Goal: Task Accomplishment & Management: Use online tool/utility

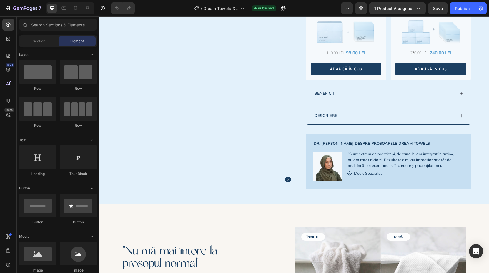
scroll to position [379, 0]
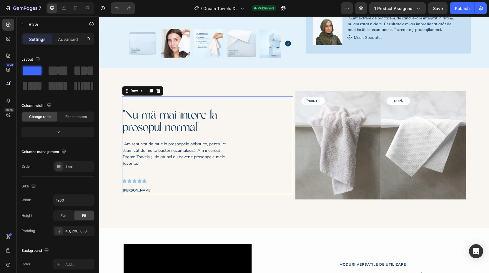
click at [245, 141] on div ""Nu mă mai întorc la prosopul normal" Heading “Am renunțat de mult la prosoapel…" at bounding box center [207, 146] width 171 height 98
click at [339, 149] on img at bounding box center [338, 145] width 86 height 108
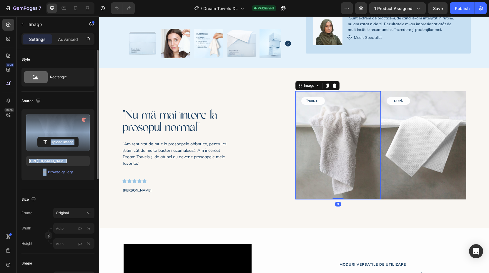
click at [71, 123] on div "Source Upload Image [URL][DOMAIN_NAME] or Browse gallery" at bounding box center [57, 141] width 73 height 99
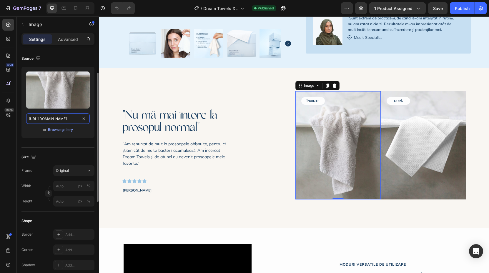
scroll to position [0, 174]
drag, startPoint x: 66, startPoint y: 62, endPoint x: 125, endPoint y: -37, distance: 115.0
click at [125, 0] on html "7 Version history / Dream Towels XL Published Preview 1 product assigned Save P…" at bounding box center [244, 0] width 489 height 0
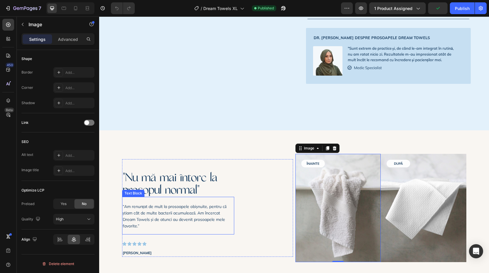
scroll to position [387, 0]
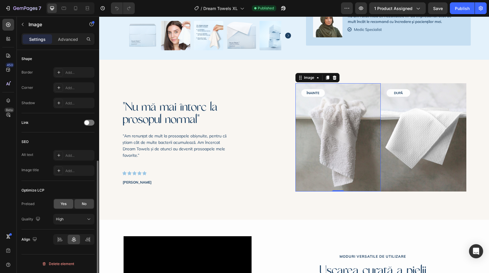
click at [64, 207] on div "Yes" at bounding box center [63, 203] width 19 height 9
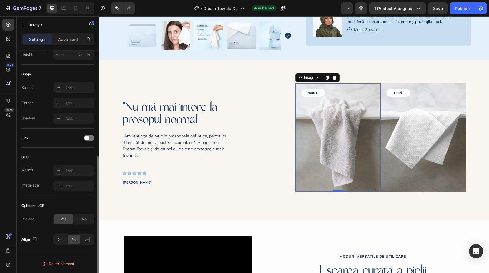
scroll to position [189, 0]
click at [420, 177] on img at bounding box center [424, 137] width 86 height 108
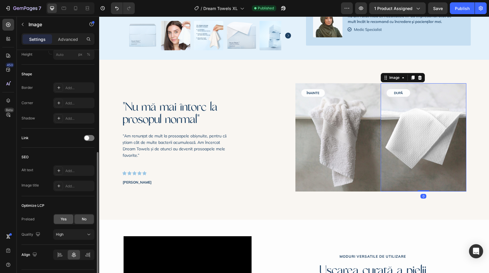
click at [72, 222] on div "Yes" at bounding box center [63, 219] width 19 height 9
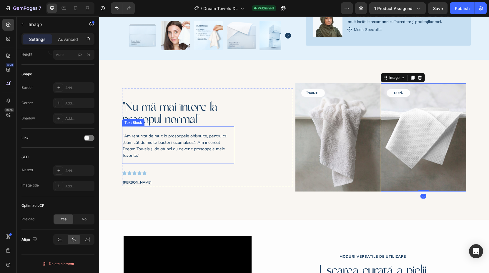
click at [170, 126] on h2 ""Nu mă mai întorc la prosopul normal"" at bounding box center [178, 113] width 112 height 26
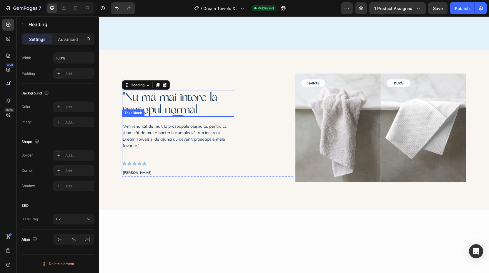
scroll to position [270, 0]
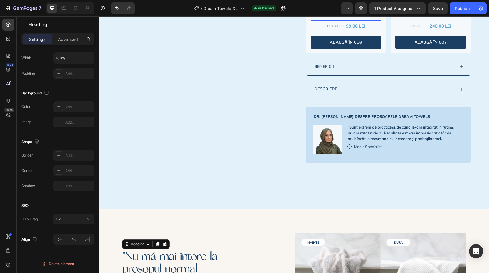
click at [338, 16] on img at bounding box center [346, 5] width 59 height 23
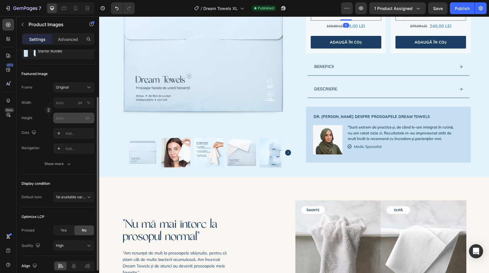
scroll to position [92, 0]
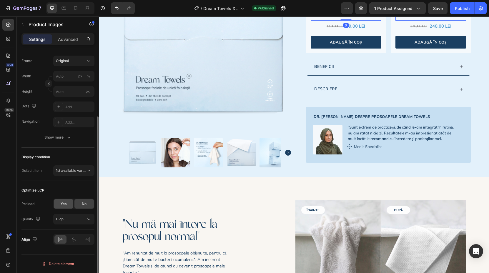
click at [67, 202] on div "Yes" at bounding box center [63, 203] width 19 height 9
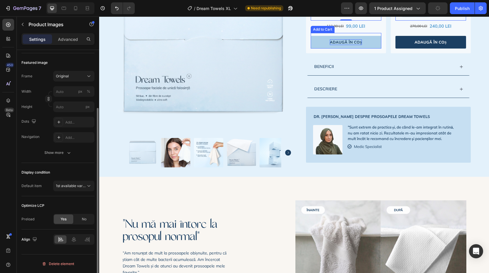
scroll to position [216, 0]
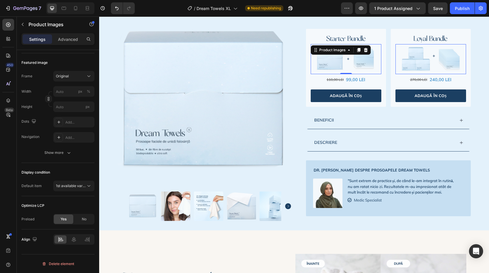
click at [417, 71] on img at bounding box center [430, 59] width 59 height 24
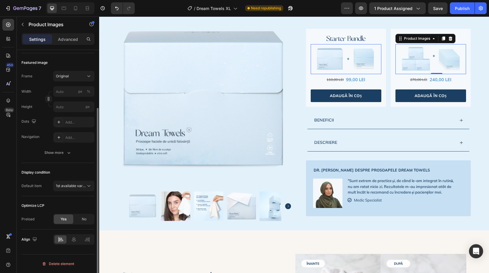
click at [63, 221] on span "Yes" at bounding box center [64, 219] width 6 height 5
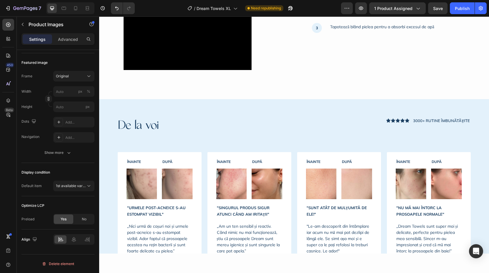
scroll to position [836, 0]
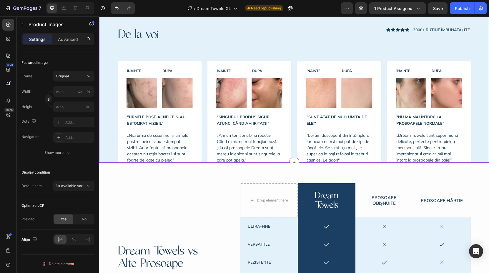
click at [149, 98] on img at bounding box center [142, 93] width 31 height 31
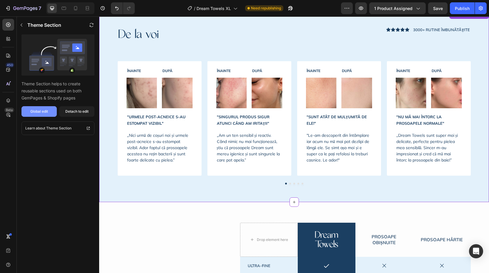
click at [43, 113] on div "Global edit" at bounding box center [39, 111] width 18 height 5
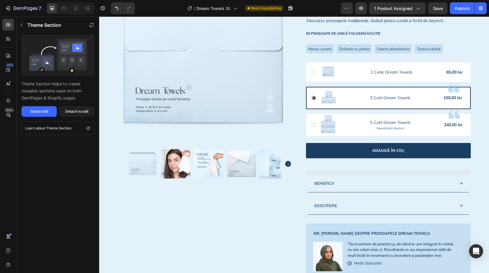
scroll to position [0, 0]
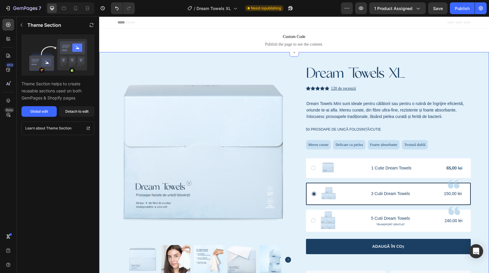
click at [168, 118] on img at bounding box center [205, 154] width 174 height 174
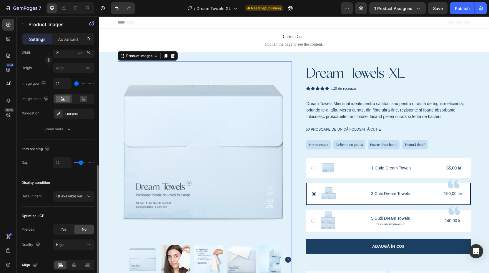
scroll to position [247, 0]
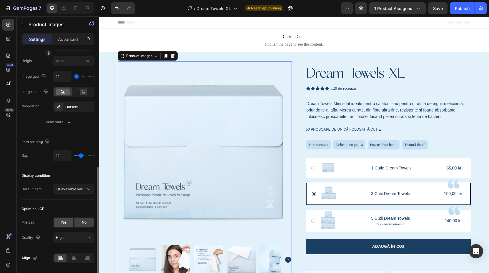
click at [61, 222] on span "Yes" at bounding box center [64, 222] width 6 height 5
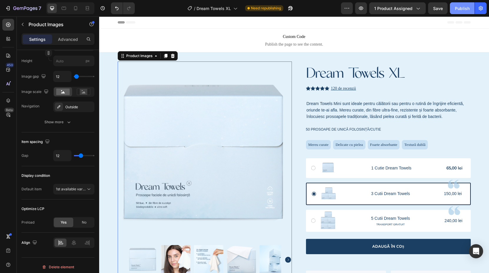
click at [454, 10] on button "Publish" at bounding box center [462, 8] width 25 height 12
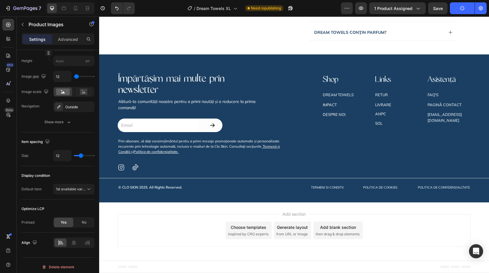
scroll to position [1389, 0]
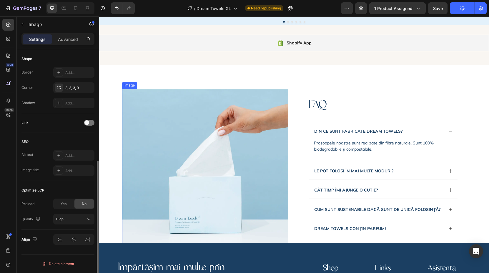
click at [221, 144] on img at bounding box center [205, 172] width 166 height 166
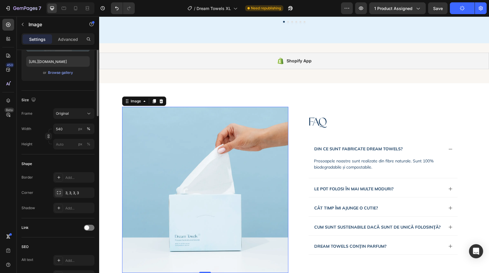
scroll to position [205, 0]
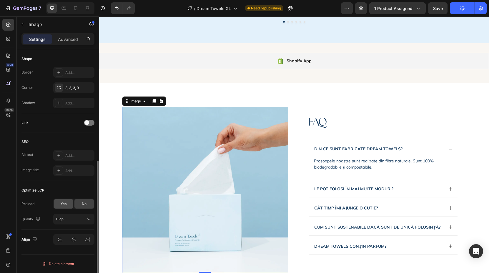
click at [67, 202] on div "Yes" at bounding box center [63, 203] width 19 height 9
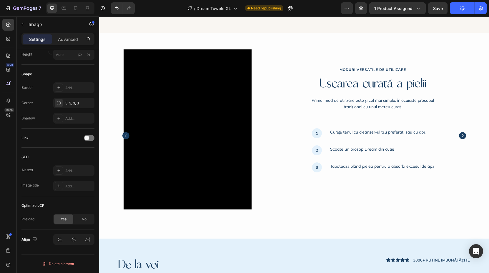
scroll to position [508, 0]
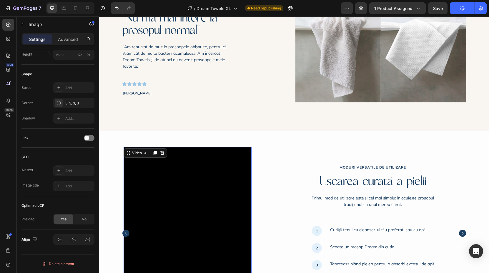
click at [196, 166] on video at bounding box center [188, 227] width 128 height 160
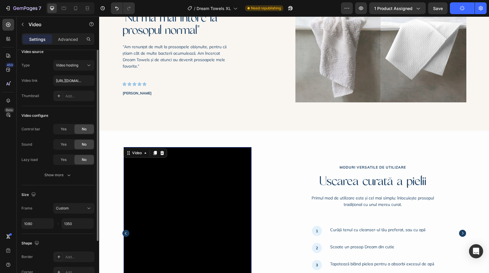
scroll to position [0, 0]
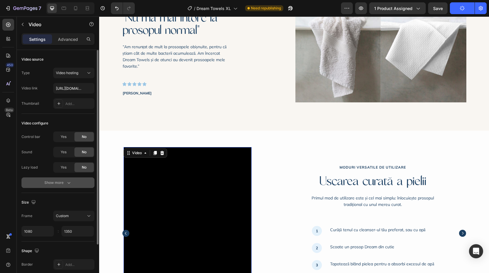
click at [51, 182] on div "Show more" at bounding box center [57, 183] width 27 height 6
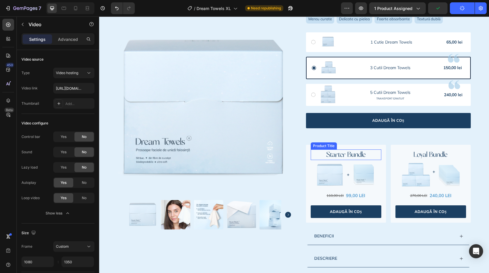
scroll to position [118, 0]
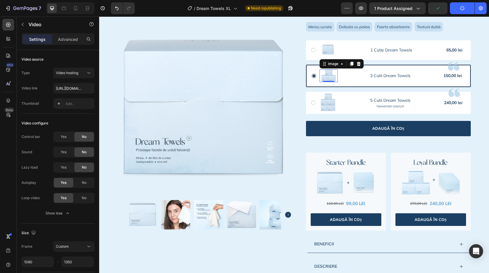
click at [327, 80] on img at bounding box center [329, 75] width 18 height 12
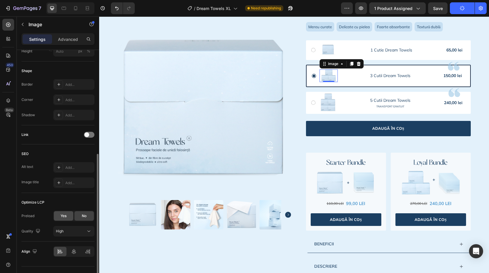
click at [67, 214] on div "Yes" at bounding box center [63, 215] width 19 height 9
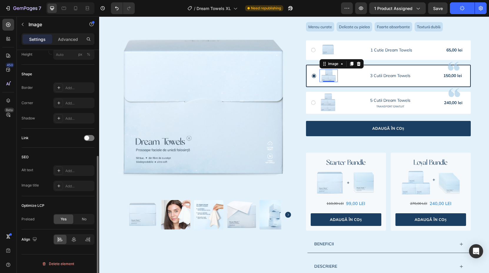
scroll to position [189, 0]
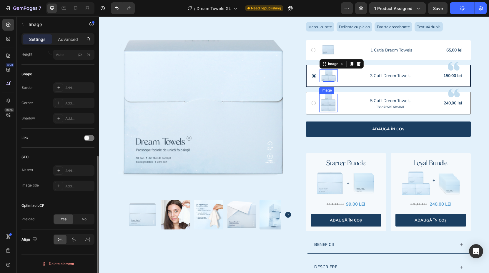
click at [330, 98] on div at bounding box center [389, 93] width 141 height 9
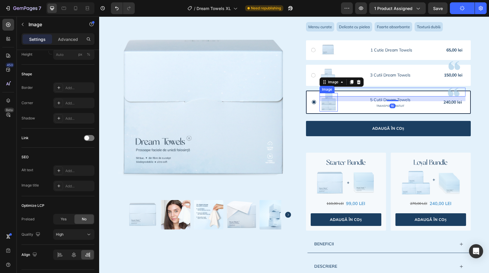
click at [327, 112] on img at bounding box center [329, 102] width 18 height 19
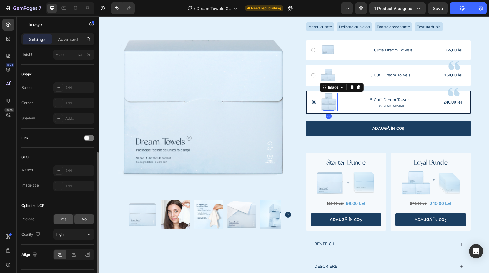
click at [57, 219] on div "Yes" at bounding box center [63, 219] width 19 height 9
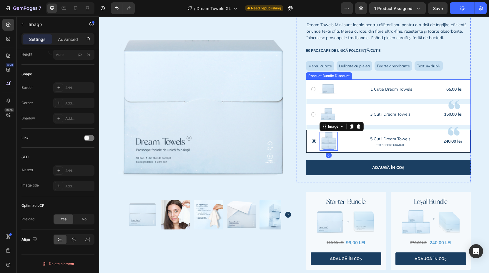
scroll to position [74, 0]
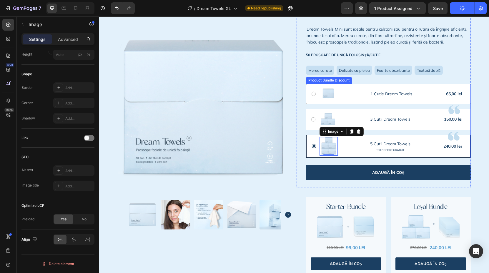
click at [330, 97] on img at bounding box center [328, 94] width 18 height 11
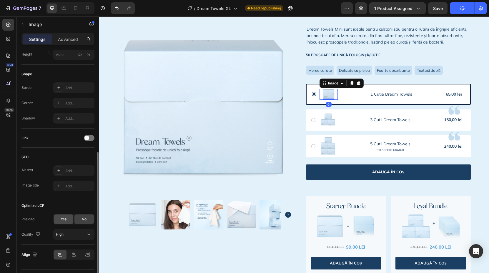
click at [62, 222] on div "Yes" at bounding box center [63, 219] width 19 height 9
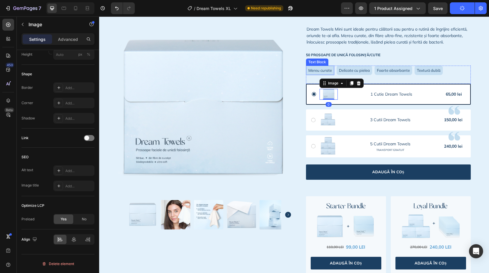
scroll to position [0, 0]
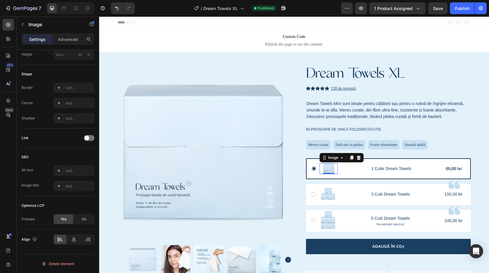
click at [461, 10] on div "Publish" at bounding box center [462, 8] width 15 height 6
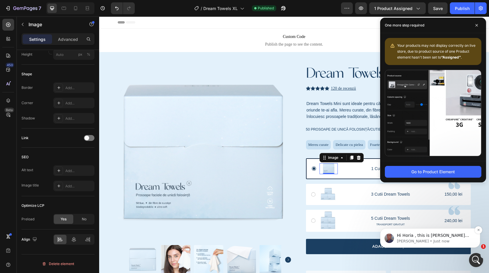
click at [440, 236] on span "Hi Horia , this is [PERSON_NAME] from GemPages Support Team. I hope you're doin…" at bounding box center [433, 247] width 73 height 28
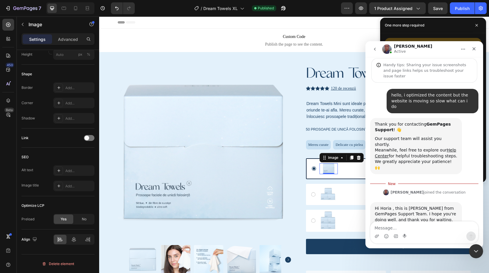
scroll to position [28, 0]
click at [416, 226] on textarea "Message…" at bounding box center [424, 227] width 108 height 10
type textarea "helloJay"
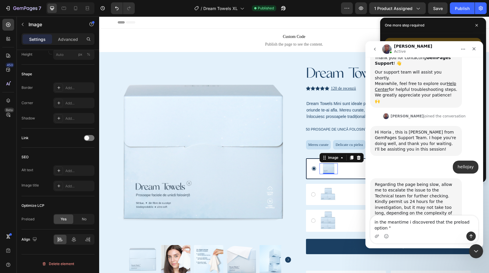
scroll to position [99, 0]
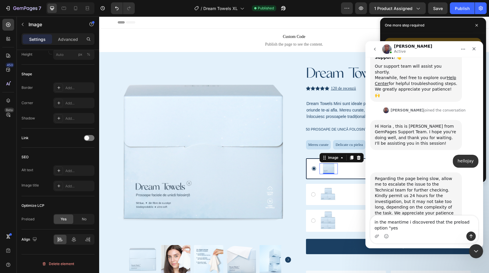
type textarea "in the meantime i discovered that the preload option "yes:"
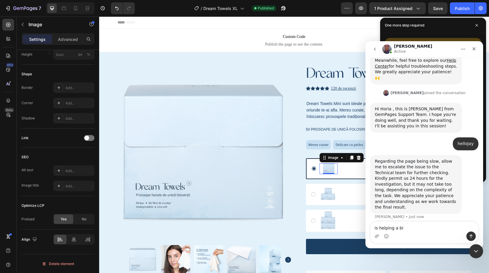
type textarea "is helping a bit"
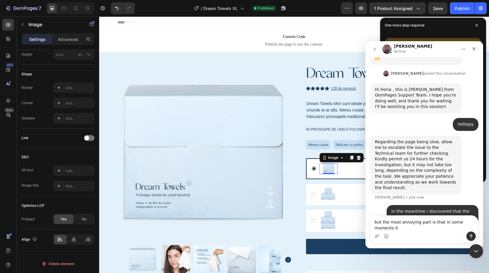
scroll to position [136, 0]
type textarea "but the most annoying part is that in some moments it shows the unscripted text…"
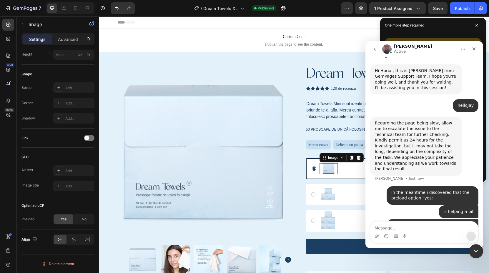
scroll to position [155, 0]
type textarea "a"
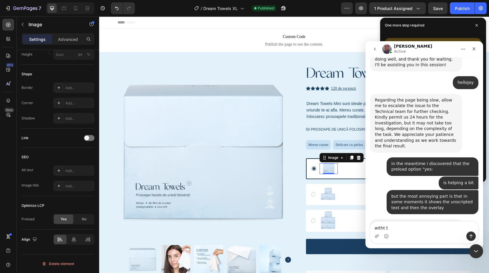
scroll to position [178, 0]
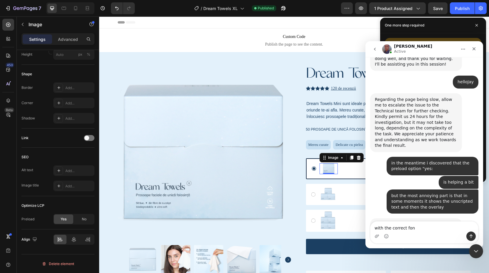
type textarea "with the correct font"
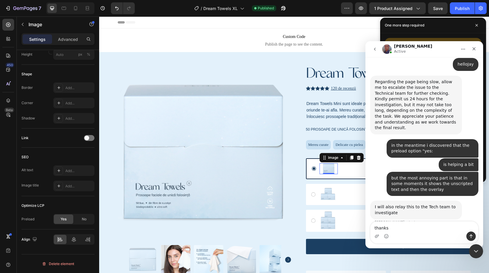
type textarea "thanks!"
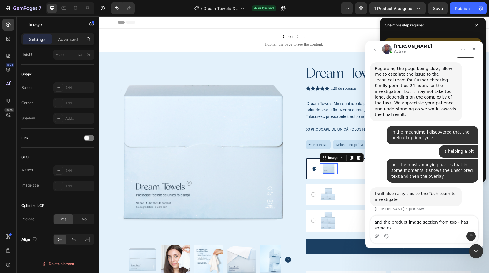
type textarea "and the product image section from top - has some css"
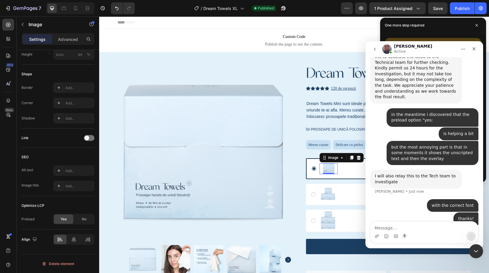
scroll to position [228, 0]
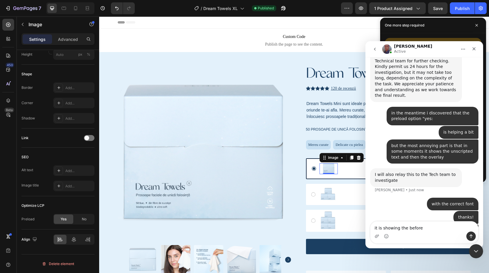
type textarea "it is showing the before"
type textarea "it is showi"
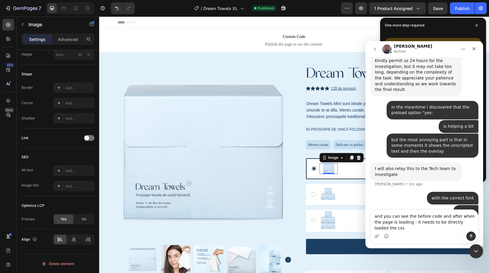
scroll to position [240, 0]
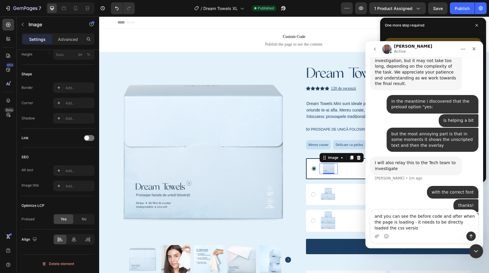
type textarea "and you can see the before code and after when the page is loading - it needs t…"
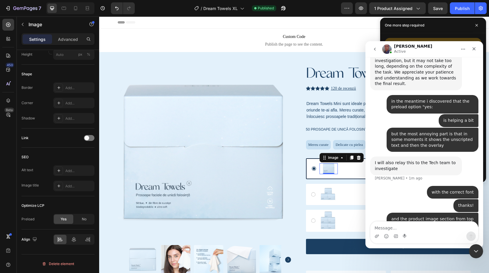
scroll to position [253, 0]
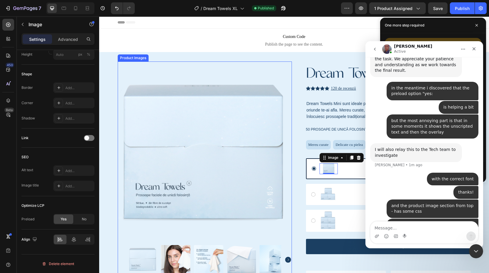
click at [262, 159] on img at bounding box center [205, 154] width 174 height 174
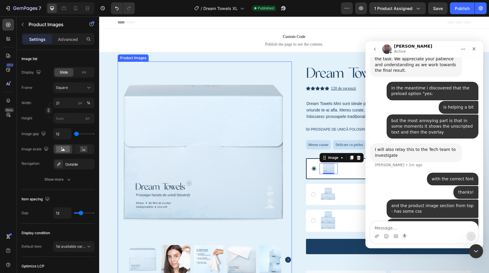
scroll to position [0, 0]
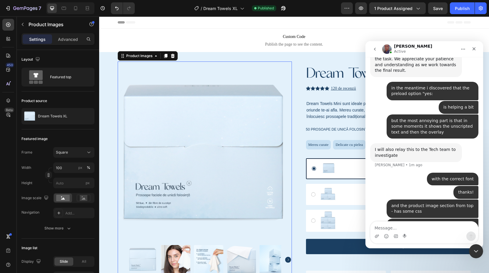
click at [267, 154] on img at bounding box center [205, 154] width 174 height 174
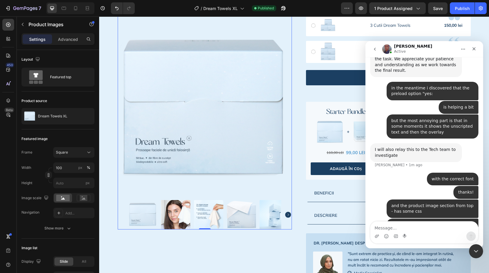
scroll to position [380, 0]
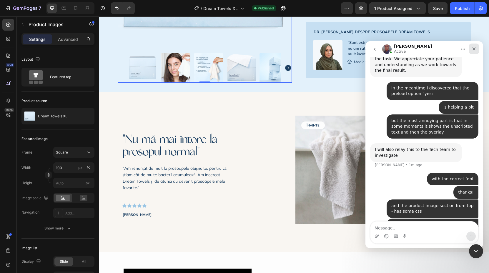
click at [474, 48] on icon "Close" at bounding box center [474, 48] width 3 height 3
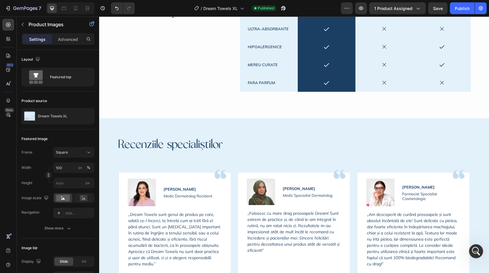
scroll to position [1135, 0]
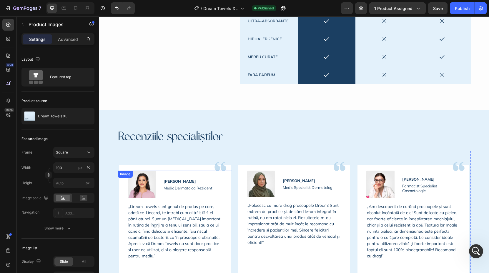
click at [216, 164] on img at bounding box center [221, 166] width 12 height 9
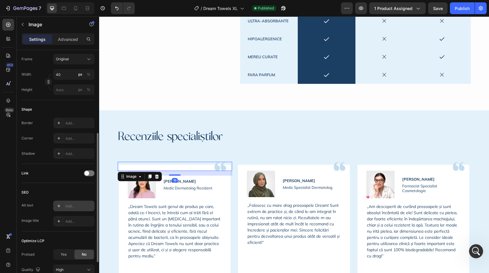
scroll to position [205, 0]
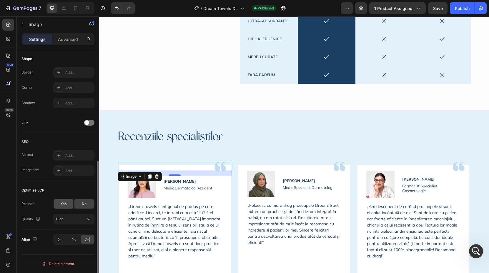
click at [64, 207] on div "Yes" at bounding box center [63, 203] width 19 height 9
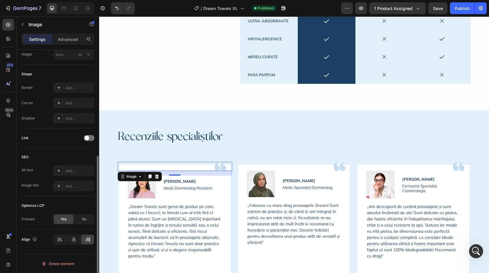
scroll to position [189, 0]
click at [321, 167] on div at bounding box center [291, 166] width 109 height 9
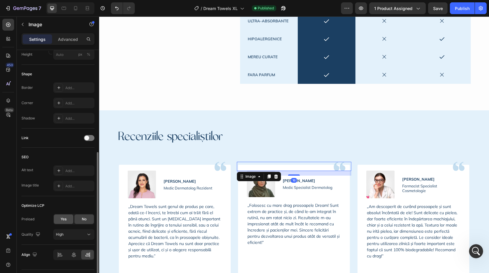
click at [65, 218] on span "Yes" at bounding box center [64, 219] width 6 height 5
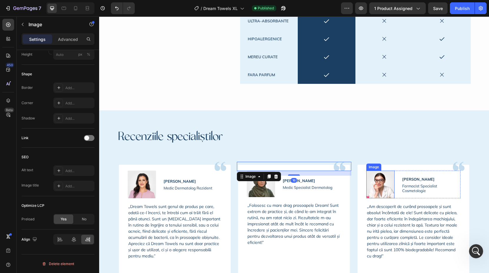
click at [375, 195] on img at bounding box center [380, 185] width 28 height 28
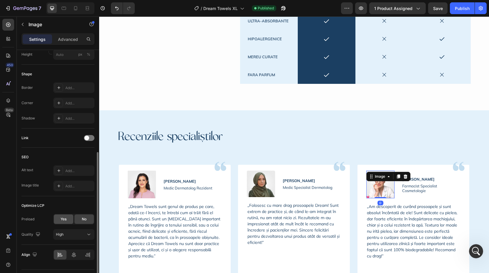
drag, startPoint x: 64, startPoint y: 220, endPoint x: 0, endPoint y: 204, distance: 65.7
click at [64, 220] on span "Yes" at bounding box center [64, 219] width 6 height 5
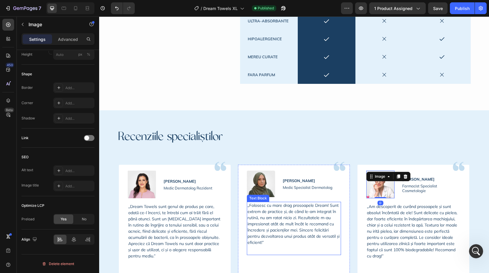
click at [265, 199] on div "Text Block" at bounding box center [258, 198] width 20 height 5
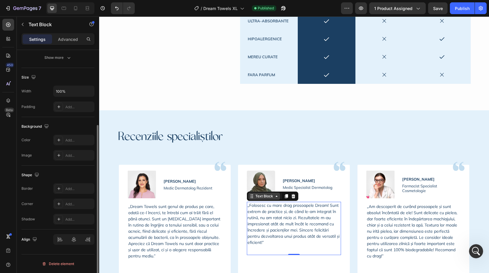
scroll to position [0, 0]
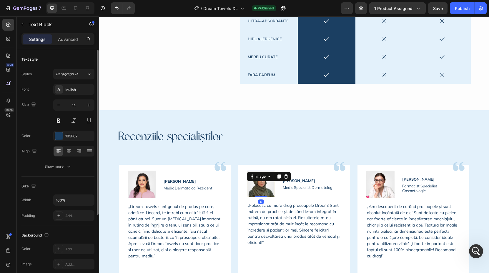
click at [258, 185] on img at bounding box center [261, 184] width 28 height 26
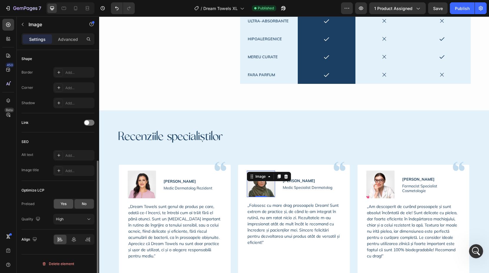
click at [56, 203] on div "Yes" at bounding box center [63, 203] width 19 height 9
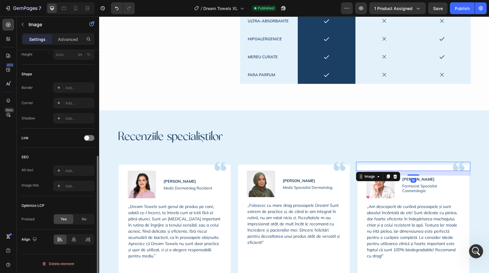
click at [461, 166] on img at bounding box center [459, 166] width 12 height 9
click at [64, 217] on span "Yes" at bounding box center [64, 219] width 6 height 5
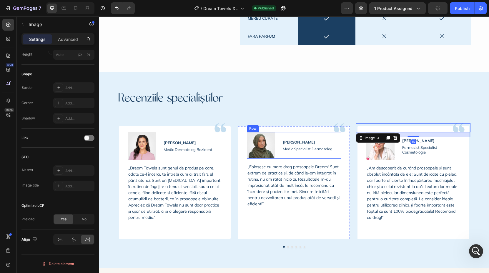
scroll to position [1190, 0]
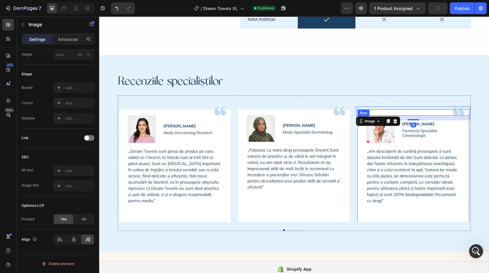
click at [353, 175] on div "Image Image [PERSON_NAME] Text Block Medic Dermatolog Rezident Text Block Row „…" at bounding box center [294, 159] width 353 height 127
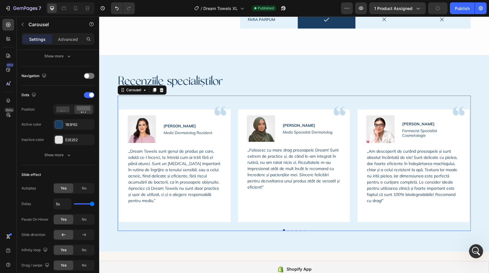
scroll to position [0, 0]
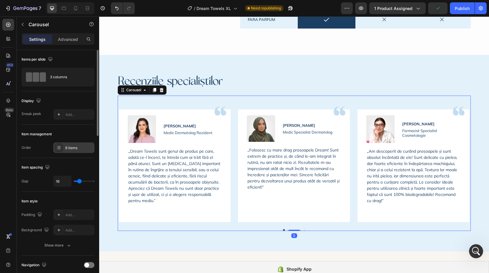
click at [66, 150] on div "6 items" at bounding box center [79, 147] width 28 height 5
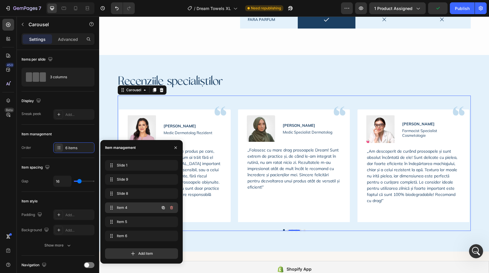
click at [141, 206] on span "Item 4" at bounding box center [133, 207] width 33 height 5
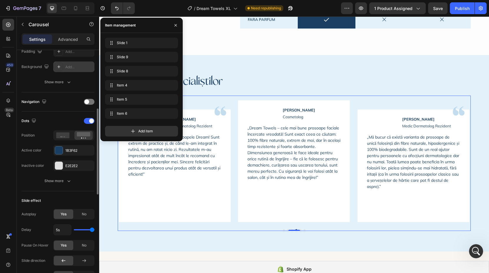
scroll to position [163, 0]
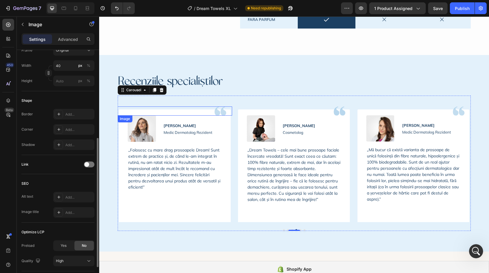
click at [213, 111] on div at bounding box center [171, 111] width 109 height 9
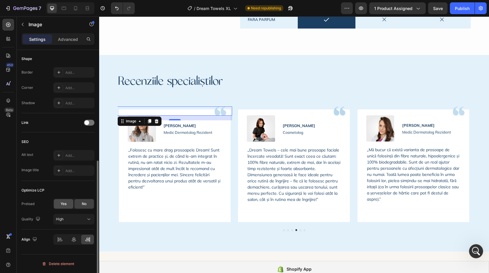
click at [64, 202] on span "Yes" at bounding box center [64, 203] width 6 height 5
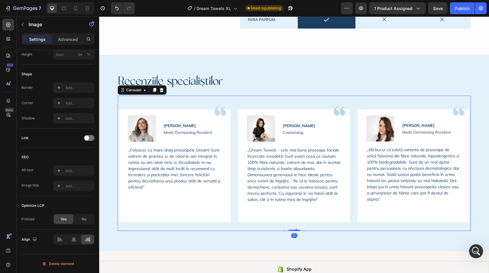
click at [232, 141] on div "Image Image [PERSON_NAME] Text Block Medic Dermatolog Rezident Text Block Row „…" at bounding box center [294, 159] width 353 height 127
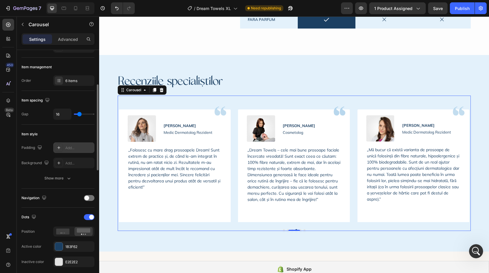
scroll to position [65, 0]
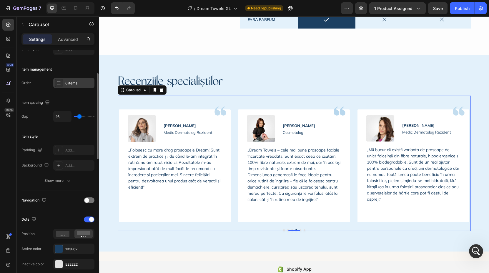
click at [73, 83] on div "6 items" at bounding box center [79, 83] width 28 height 5
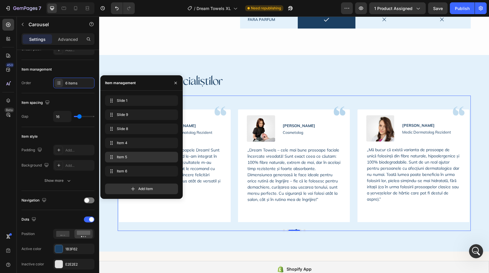
click at [137, 159] on span "Item 5" at bounding box center [140, 156] width 47 height 5
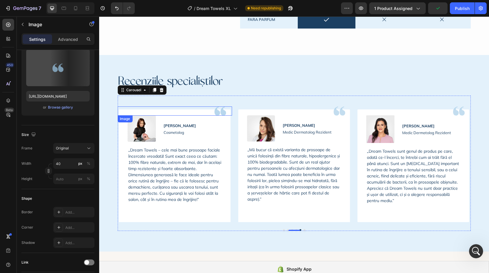
click at [222, 112] on img at bounding box center [221, 111] width 12 height 9
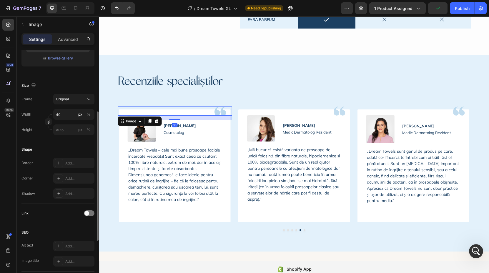
scroll to position [205, 0]
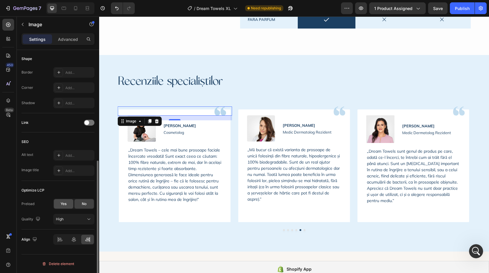
click at [57, 203] on div "Yes" at bounding box center [63, 203] width 19 height 9
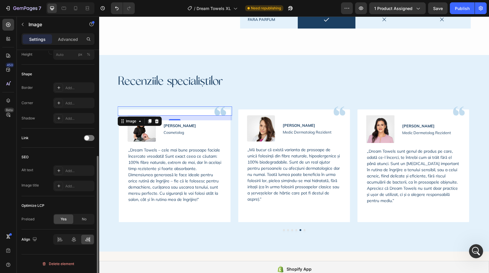
scroll to position [189, 0]
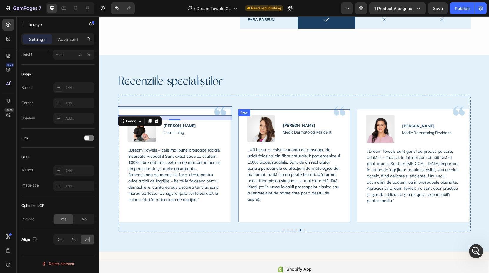
click at [236, 129] on div "Image Image [PERSON_NAME] Text Block Medic Dermatolog Rezident Text Block Row „…" at bounding box center [294, 159] width 353 height 127
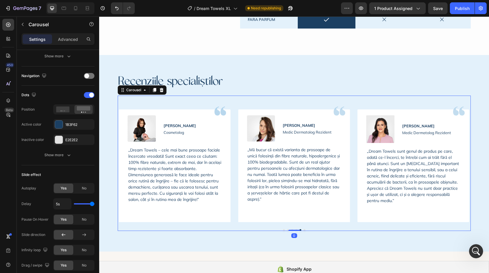
scroll to position [0, 0]
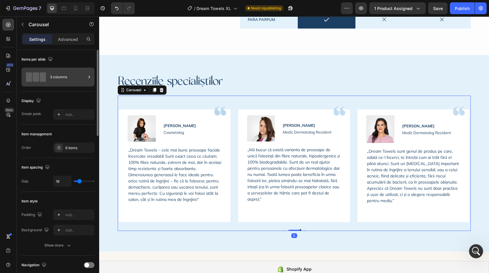
click at [41, 78] on span at bounding box center [43, 76] width 6 height 9
click at [62, 150] on div at bounding box center [59, 148] width 8 height 8
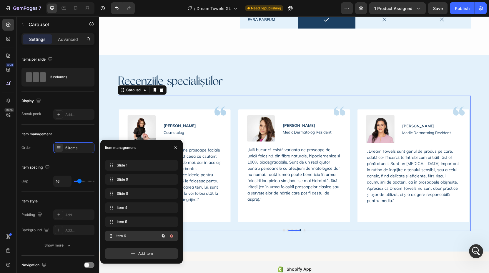
click at [129, 239] on div "Item 6 Item 6" at bounding box center [133, 236] width 52 height 8
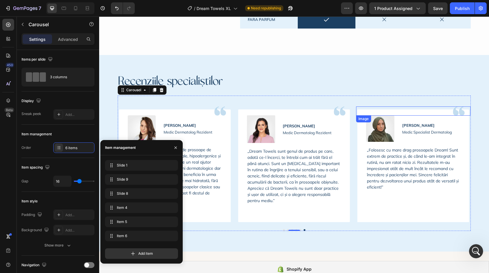
click at [402, 112] on div at bounding box center [410, 111] width 109 height 9
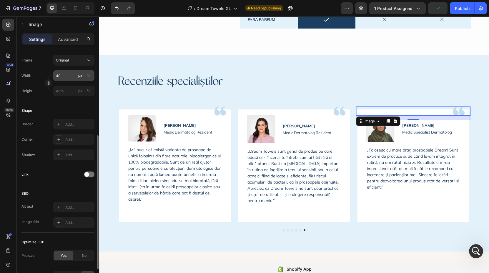
scroll to position [189, 0]
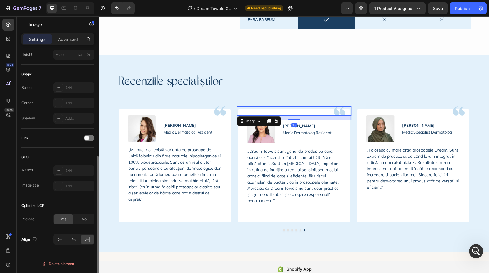
click at [283, 111] on div at bounding box center [291, 111] width 109 height 9
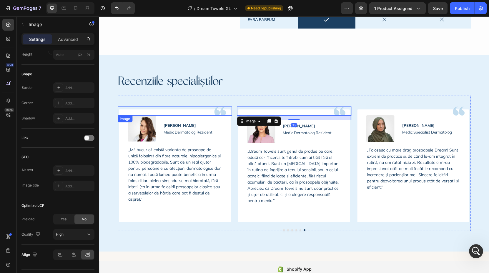
click at [187, 112] on div at bounding box center [171, 111] width 109 height 9
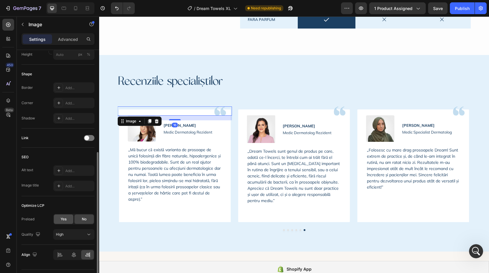
click at [63, 217] on span "Yes" at bounding box center [64, 219] width 6 height 5
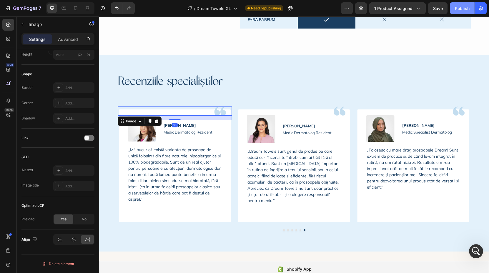
click at [463, 8] on div "Publish" at bounding box center [462, 8] width 15 height 6
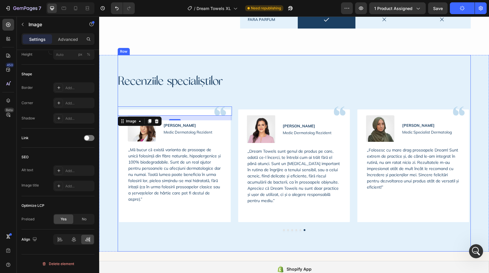
click at [390, 71] on div "Recenziile specialiștilor Heading Row Image Image [PERSON_NAME] Text Block Medi…" at bounding box center [294, 153] width 353 height 197
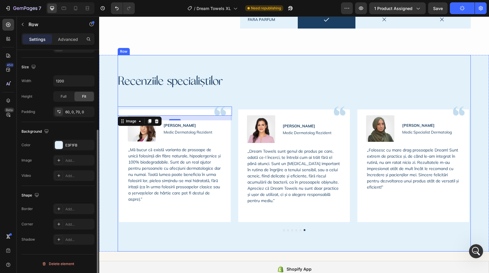
scroll to position [0, 0]
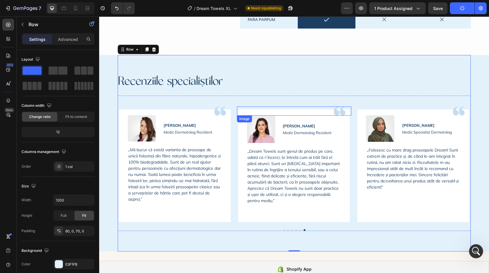
click at [328, 111] on div at bounding box center [291, 111] width 109 height 9
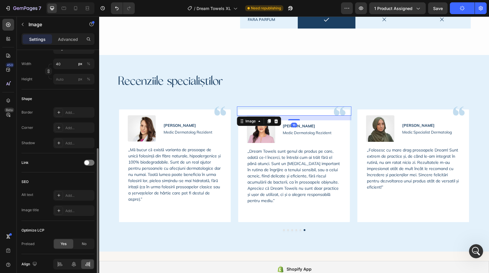
scroll to position [169, 0]
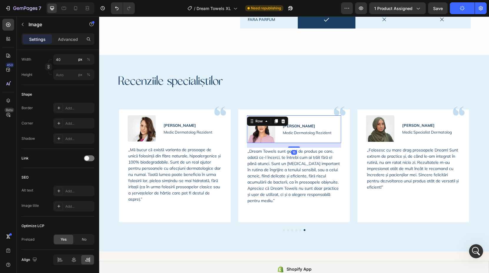
click at [300, 142] on div "[PERSON_NAME] Text Block Medic Dermatolog Rezident Text Block" at bounding box center [305, 129] width 55 height 28
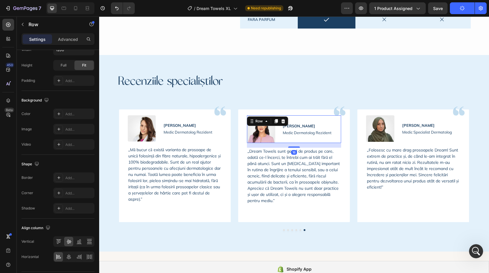
scroll to position [0, 0]
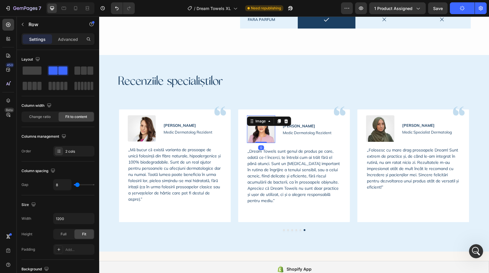
click at [249, 132] on img at bounding box center [261, 129] width 28 height 28
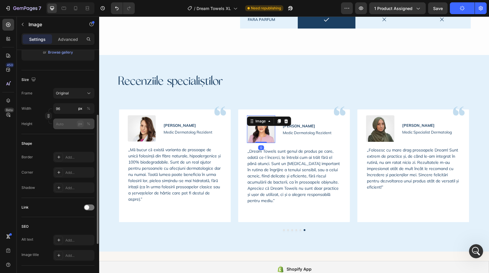
scroll to position [205, 0]
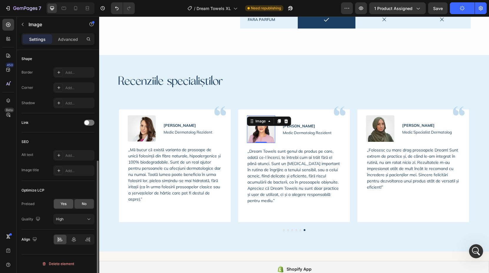
click at [62, 202] on span "Yes" at bounding box center [64, 203] width 6 height 5
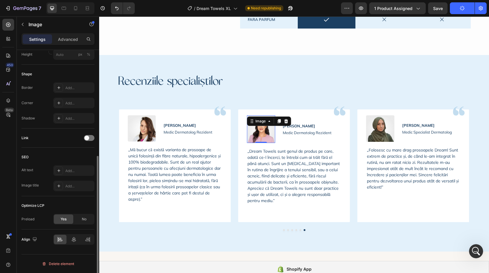
scroll to position [189, 0]
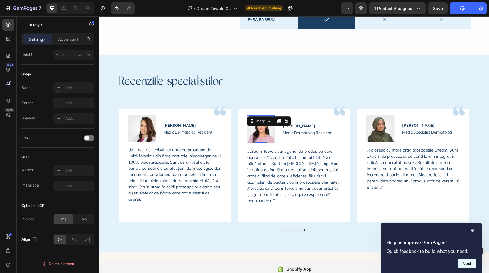
click at [467, 265] on button "Next" at bounding box center [467, 263] width 18 height 9
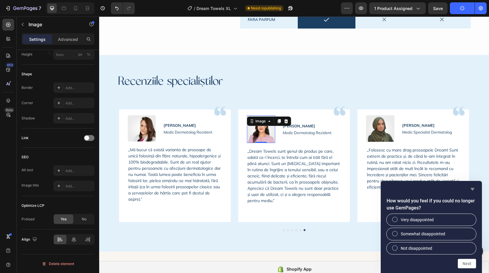
click at [472, 190] on icon "Hide survey" at bounding box center [473, 189] width 4 height 3
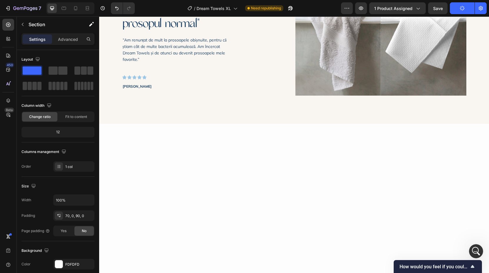
scroll to position [0, 0]
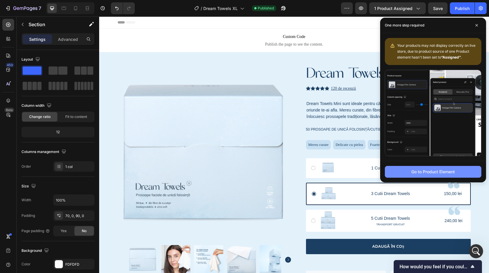
click at [430, 169] on div "Go to Product Element" at bounding box center [433, 172] width 44 height 6
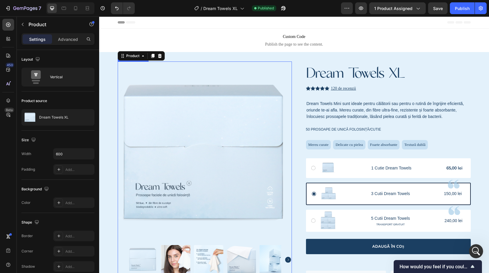
click at [202, 114] on img at bounding box center [205, 154] width 174 height 174
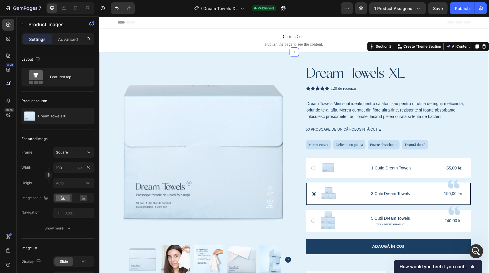
click at [104, 109] on div "Product Images Product Dream Towels XL Product Title Icon Icon Icon Icon Icon I…" at bounding box center [294, 262] width 390 height 401
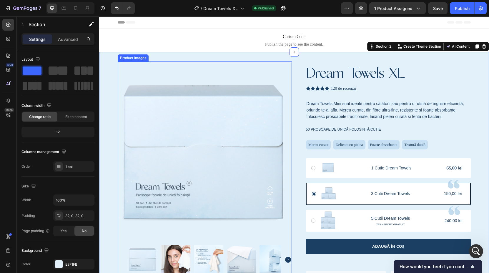
scroll to position [66, 0]
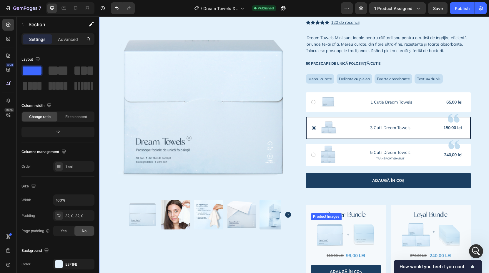
click at [343, 235] on img at bounding box center [346, 234] width 59 height 23
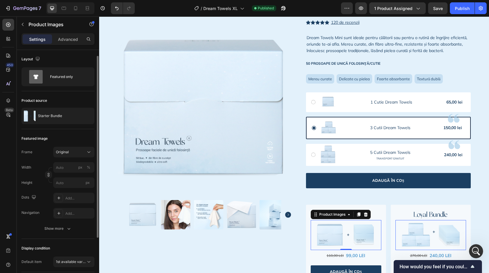
scroll to position [0, 0]
click at [71, 169] on input "px %" at bounding box center [73, 167] width 41 height 11
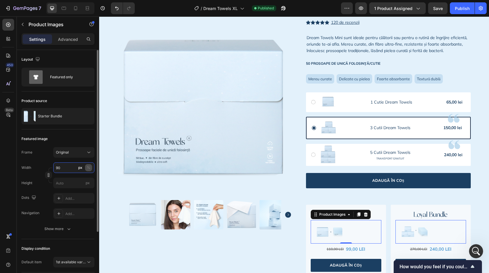
type input "90"
click at [89, 167] on div "%" at bounding box center [89, 167] width 4 height 5
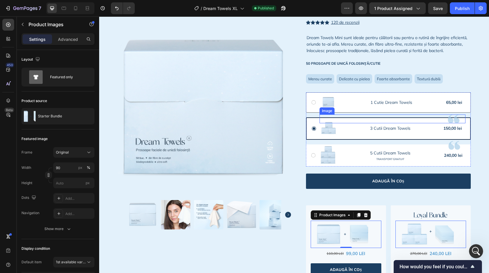
click at [327, 108] on img at bounding box center [328, 102] width 18 height 11
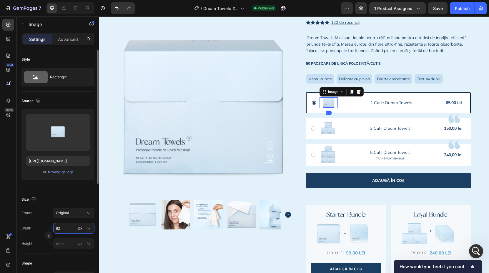
click at [64, 230] on input "62" at bounding box center [73, 228] width 41 height 11
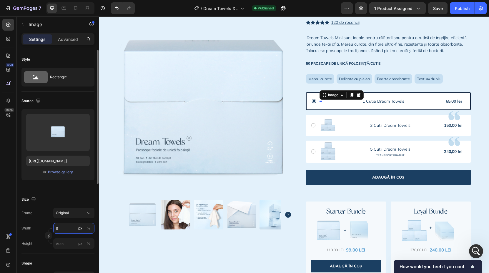
type input "80"
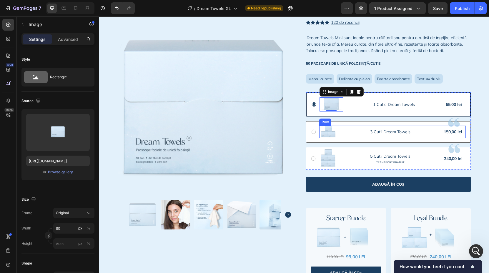
click at [338, 138] on div "Image Row 3 Cutii Dream Towels Text Block 150,00 lei Text Block Row" at bounding box center [392, 132] width 147 height 12
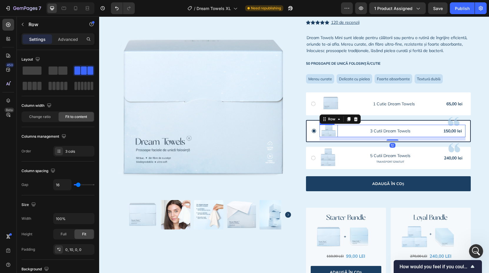
click at [328, 137] on img at bounding box center [329, 131] width 18 height 12
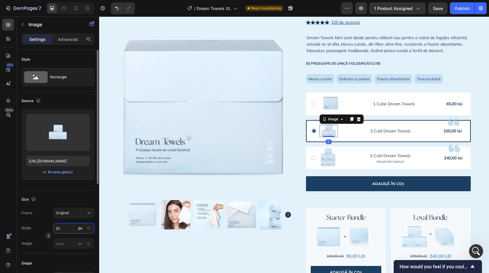
click at [69, 223] on input "62" at bounding box center [73, 228] width 41 height 11
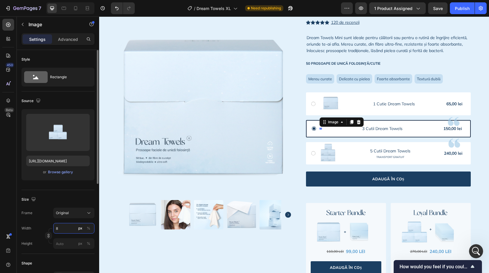
type input "80"
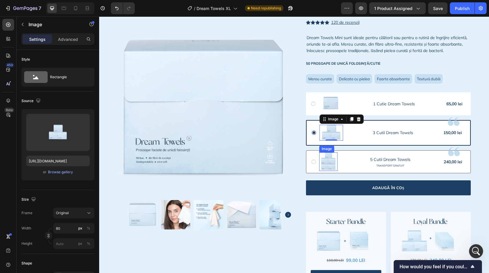
click at [330, 167] on img at bounding box center [328, 161] width 18 height 19
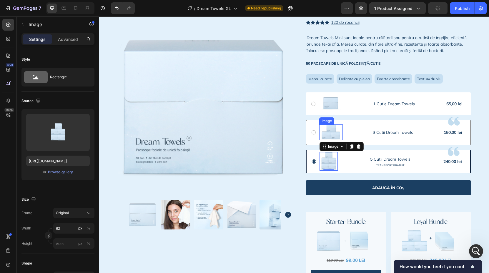
click at [329, 136] on img at bounding box center [331, 132] width 24 height 16
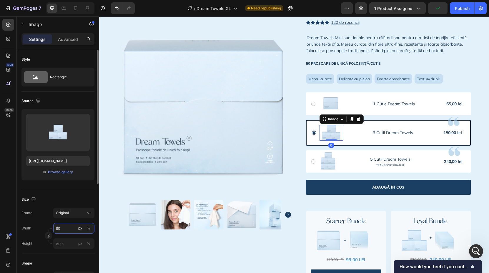
click at [66, 227] on input "80" at bounding box center [73, 228] width 41 height 11
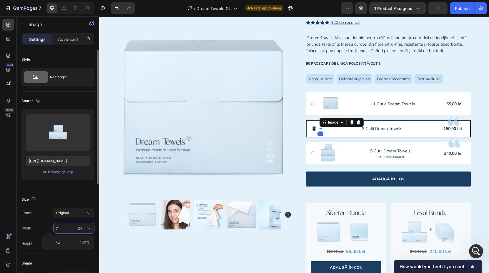
type input "70"
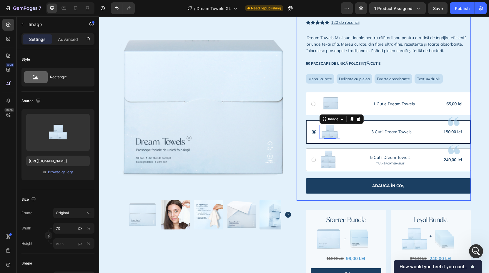
click at [334, 169] on img at bounding box center [328, 160] width 18 height 19
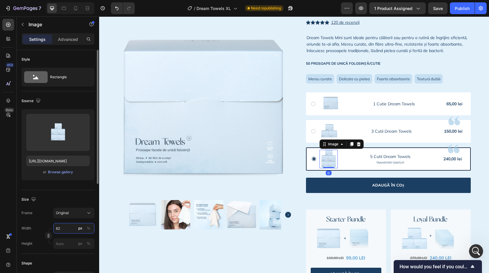
click at [67, 227] on input "62" at bounding box center [73, 228] width 41 height 11
type input "70"
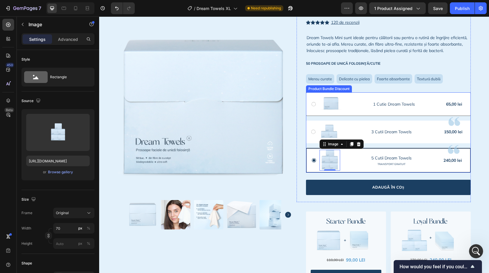
click at [330, 111] on img at bounding box center [331, 104] width 24 height 14
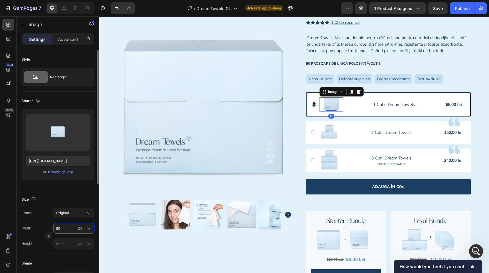
click at [64, 228] on input "80" at bounding box center [73, 228] width 41 height 11
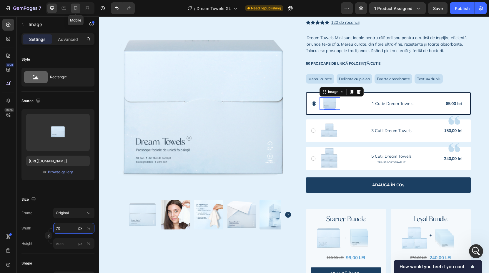
type input "70"
click at [77, 7] on icon at bounding box center [75, 8] width 3 height 4
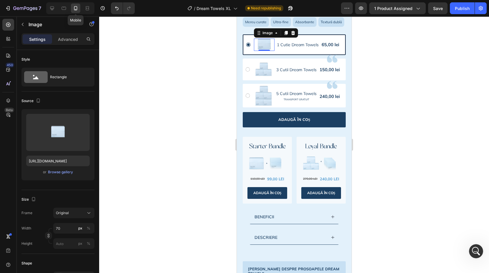
scroll to position [266, 0]
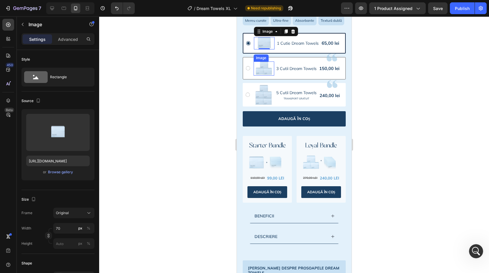
click at [274, 67] on div "Image Row 3 Cutii Dream Towels Text Block 150,00 lei Text Block Row" at bounding box center [297, 69] width 89 height 14
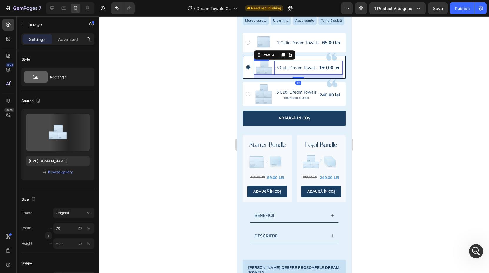
click at [262, 69] on img at bounding box center [264, 68] width 21 height 14
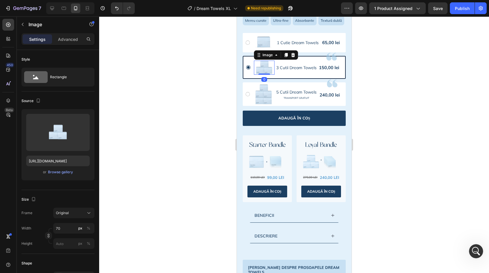
click at [221, 156] on div at bounding box center [294, 144] width 390 height 257
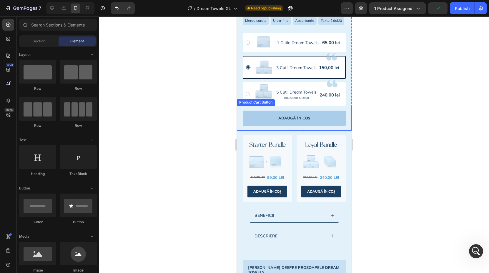
scroll to position [233, 0]
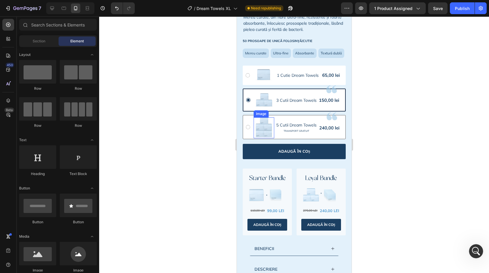
click at [259, 127] on img at bounding box center [263, 127] width 21 height 21
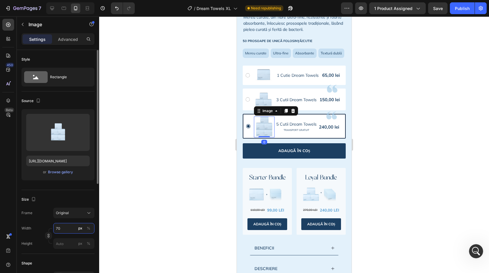
click at [68, 227] on input "70" at bounding box center [73, 228] width 41 height 11
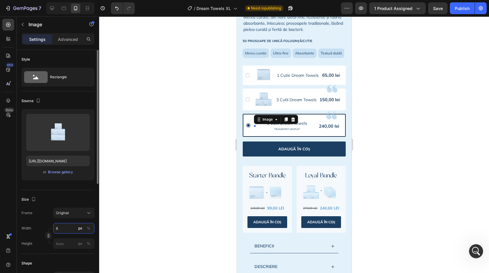
type input "67"
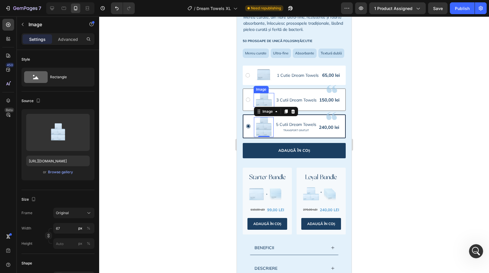
click at [267, 99] on img at bounding box center [263, 100] width 21 height 14
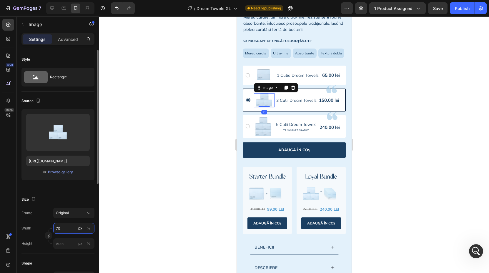
click at [70, 225] on input "70" at bounding box center [73, 228] width 41 height 11
type input "67"
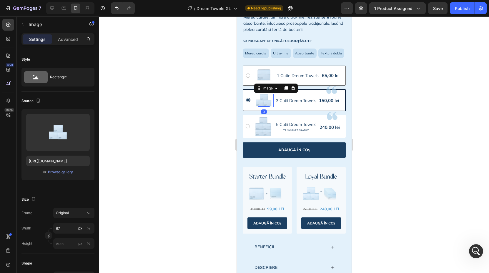
click at [258, 81] on img at bounding box center [263, 75] width 21 height 12
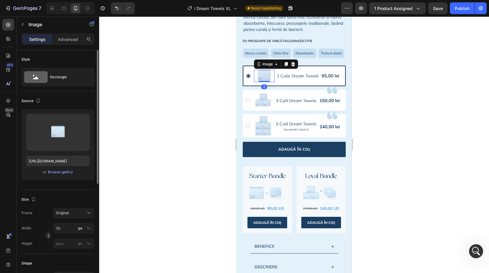
click at [66, 220] on div "Frame Original Width 70 px % Height px %" at bounding box center [57, 228] width 73 height 41
click at [66, 229] on input "70" at bounding box center [73, 228] width 41 height 11
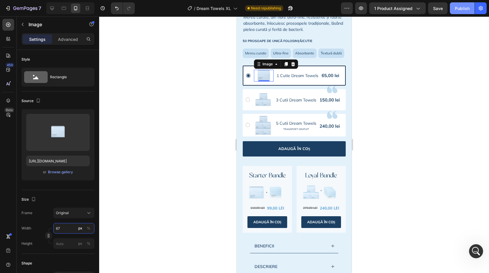
type input "67"
click at [462, 7] on div "Publish" at bounding box center [462, 8] width 15 height 6
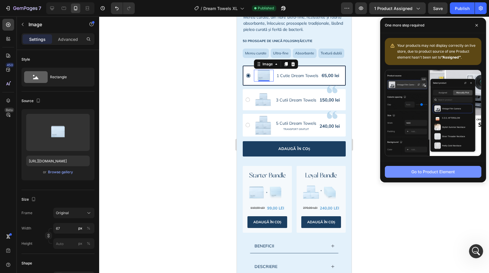
click at [449, 173] on div "Go to Product Element" at bounding box center [433, 172] width 44 height 6
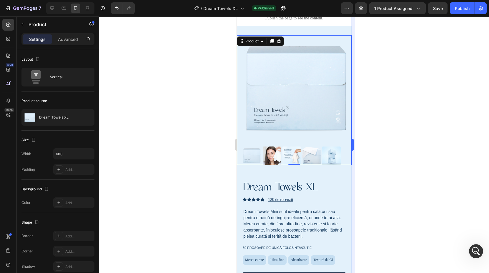
scroll to position [24, 0]
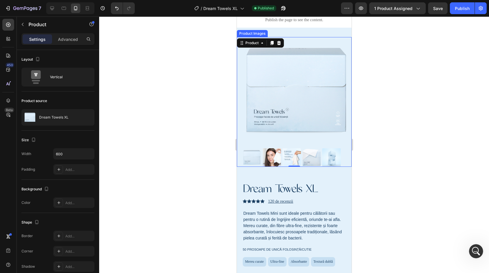
click at [265, 105] on img at bounding box center [296, 91] width 109 height 109
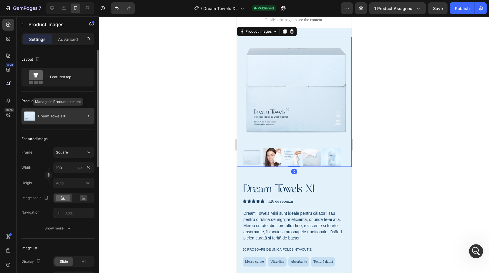
click at [66, 117] on p "Dream Towels XL" at bounding box center [52, 116] width 29 height 4
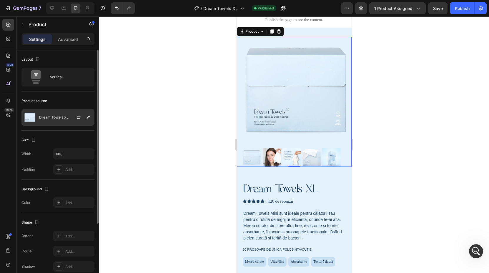
click at [59, 118] on p "Dream Towels XL" at bounding box center [53, 117] width 29 height 4
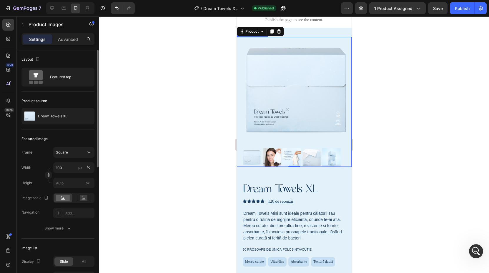
click at [301, 121] on img at bounding box center [296, 91] width 109 height 109
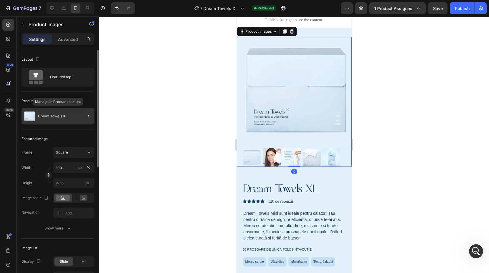
click at [49, 114] on p "Dream Towels XL" at bounding box center [52, 116] width 29 height 4
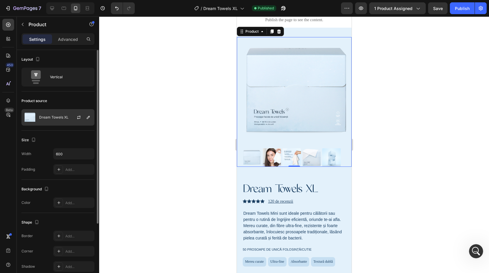
click at [58, 117] on p "Dream Towels XL" at bounding box center [53, 117] width 29 height 4
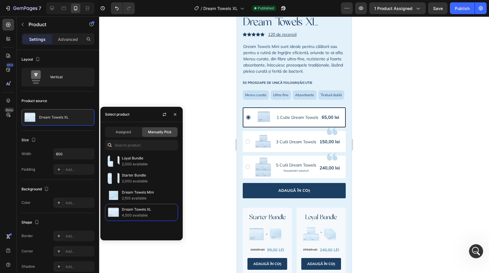
scroll to position [195, 0]
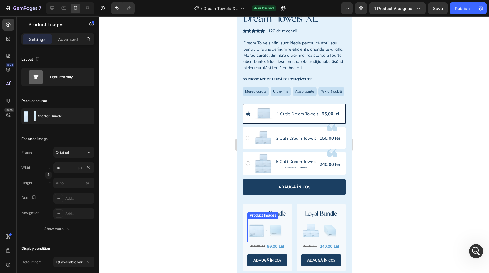
click at [264, 231] on img at bounding box center [265, 230] width 33 height 13
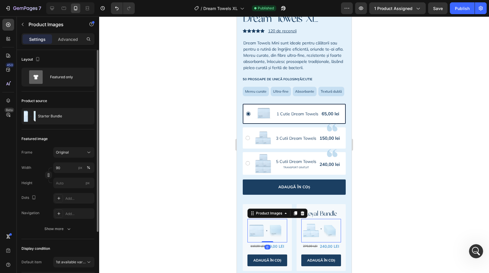
click at [35, 107] on div "Product source Starter Bundle" at bounding box center [57, 111] width 73 height 38
click at [37, 120] on div "Starter Bundle" at bounding box center [57, 116] width 73 height 16
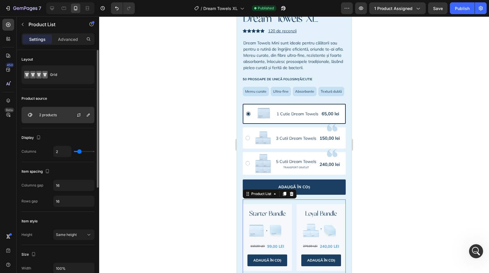
click at [53, 119] on div "2 products" at bounding box center [57, 115] width 73 height 16
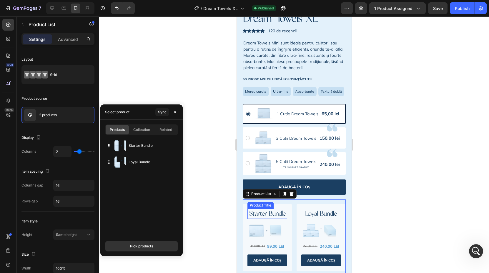
click at [273, 214] on h2 "Starter Bundle" at bounding box center [267, 214] width 40 height 10
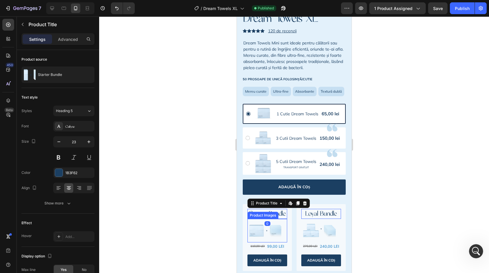
click at [273, 234] on img at bounding box center [265, 230] width 33 height 13
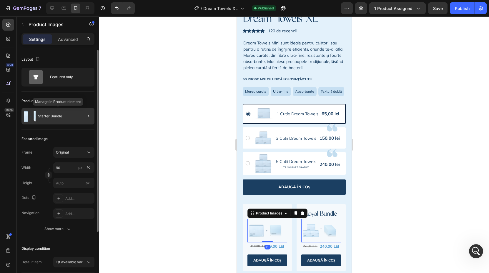
click at [45, 115] on p "Starter Bundle" at bounding box center [50, 116] width 24 height 4
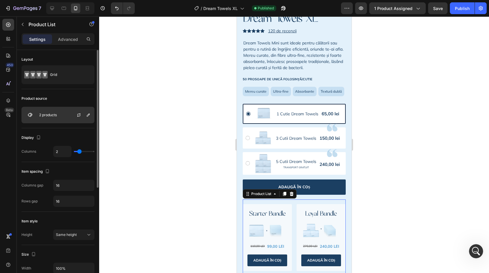
click at [61, 118] on div "2 products" at bounding box center [57, 115] width 73 height 16
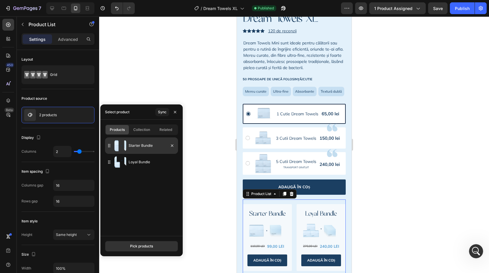
click at [140, 147] on p "Starter Bundle" at bounding box center [152, 146] width 47 height 6
click at [154, 246] on button "Pick products" at bounding box center [141, 246] width 73 height 11
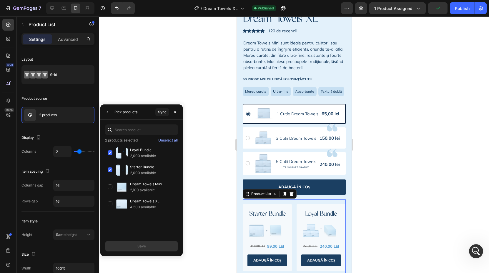
click at [216, 101] on div at bounding box center [294, 144] width 390 height 257
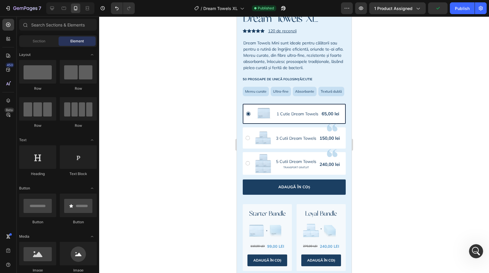
click at [216, 101] on div at bounding box center [294, 144] width 390 height 257
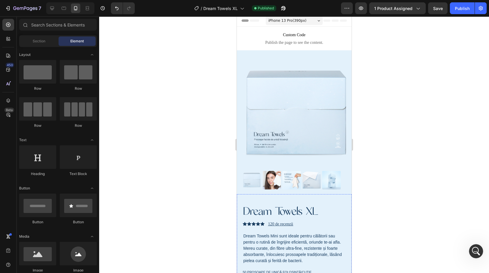
scroll to position [0, 0]
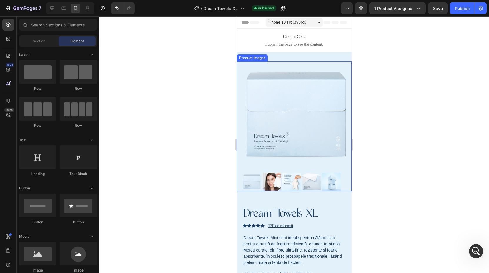
click at [325, 90] on img at bounding box center [296, 116] width 109 height 109
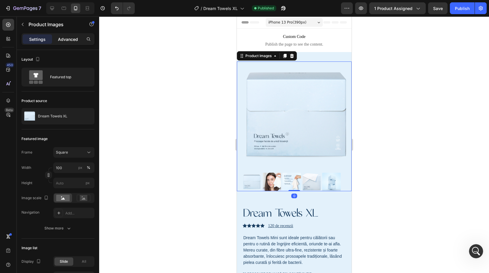
click at [69, 43] on div "Advanced" at bounding box center [67, 38] width 29 height 9
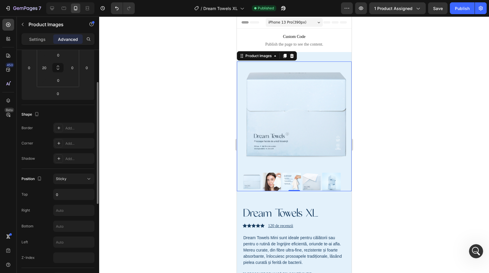
scroll to position [51, 0]
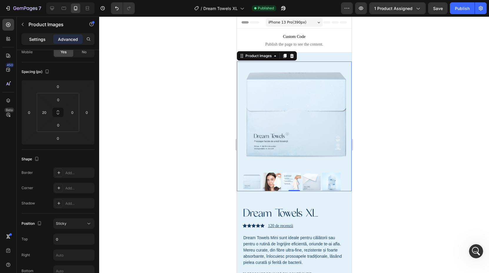
click at [34, 38] on p "Settings" at bounding box center [37, 39] width 16 height 6
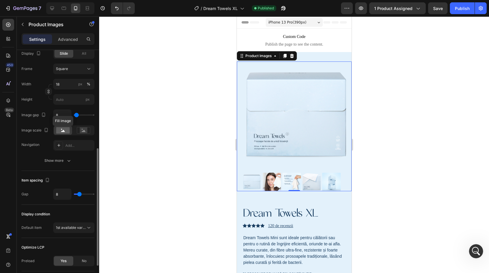
scroll to position [203, 0]
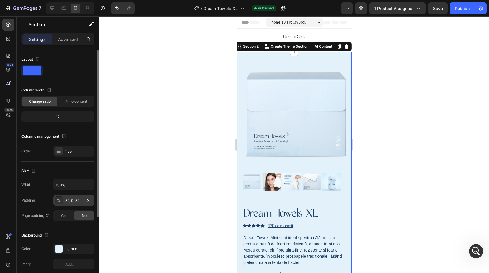
click at [62, 201] on div at bounding box center [59, 200] width 8 height 8
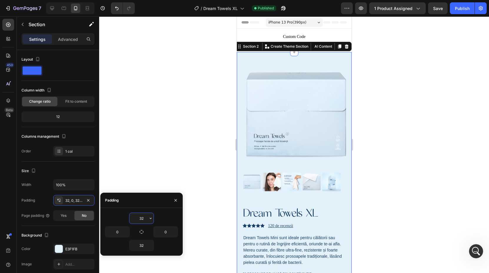
click at [144, 217] on input "32" at bounding box center [141, 218] width 24 height 11
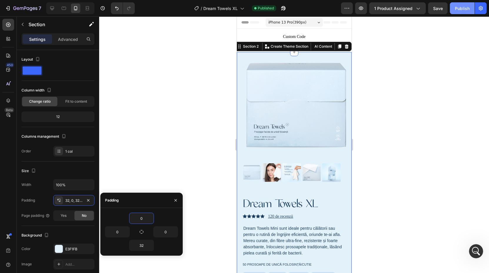
click at [455, 7] on div "Publish" at bounding box center [462, 8] width 15 height 6
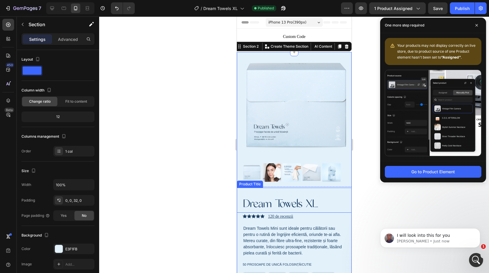
scroll to position [294, 0]
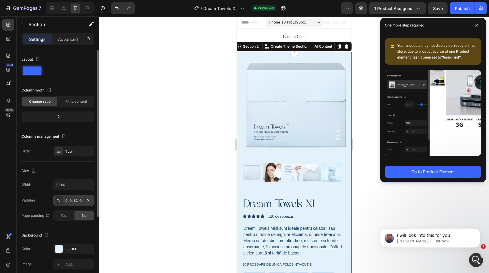
click at [70, 200] on div "0, 0, 32, 0" at bounding box center [73, 200] width 17 height 5
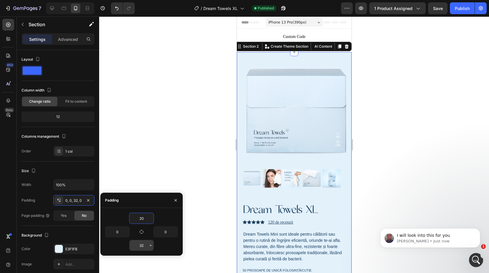
type input "20"
click at [142, 247] on input "32" at bounding box center [141, 245] width 24 height 11
drag, startPoint x: 144, startPoint y: 247, endPoint x: 137, endPoint y: 247, distance: 7.4
click at [137, 247] on input "22" at bounding box center [141, 245] width 24 height 11
type input "20"
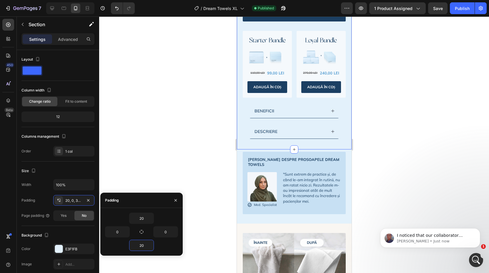
scroll to position [333, 0]
click at [391, 147] on div at bounding box center [294, 144] width 390 height 257
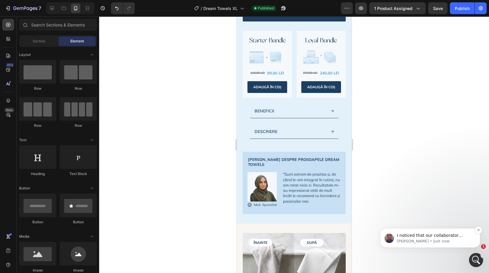
click at [425, 232] on div "I noticed that our collaborator access to your store is still active. I’ll inve…" at bounding box center [430, 237] width 100 height 19
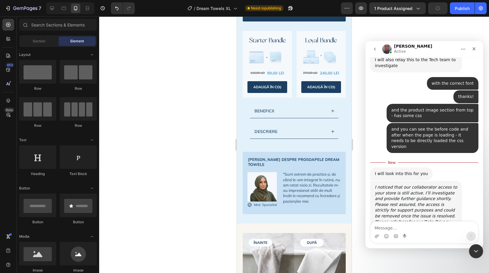
scroll to position [343, 0]
click at [360, 157] on div at bounding box center [294, 144] width 390 height 257
click at [460, 10] on div "Publish" at bounding box center [462, 8] width 15 height 6
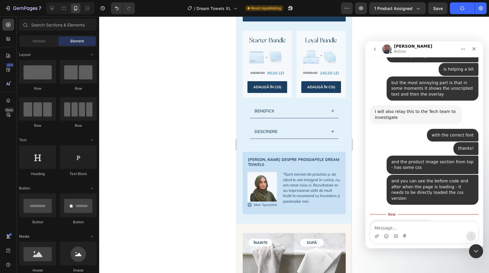
scroll to position [290, 0]
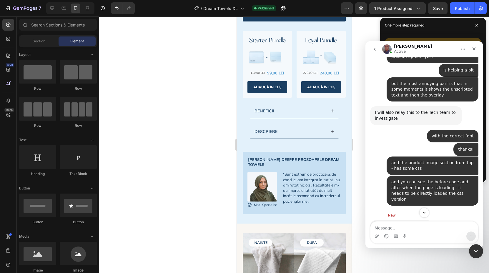
click at [397, 226] on textarea "Message…" at bounding box center [424, 227] width 108 height 10
type textarea "thanks"
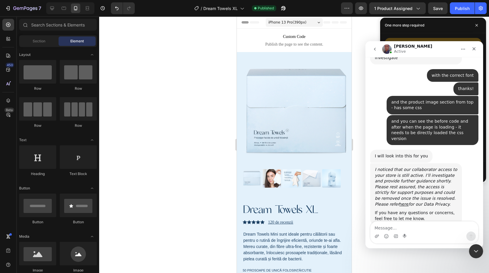
scroll to position [21, 0]
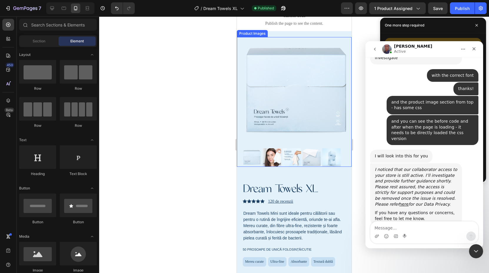
click at [288, 154] on img at bounding box center [291, 157] width 19 height 19
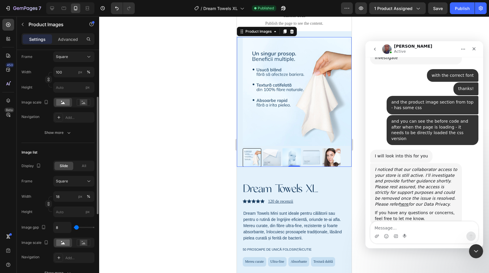
scroll to position [250, 0]
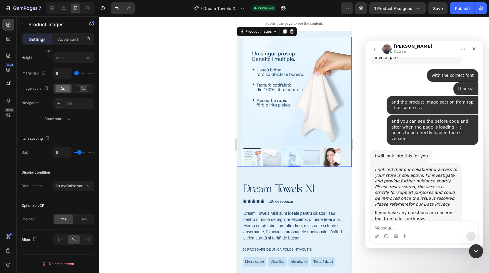
click at [281, 157] on div at bounding box center [296, 157] width 109 height 19
click at [64, 219] on span "Yes" at bounding box center [64, 219] width 6 height 5
click at [318, 157] on img at bounding box center [311, 157] width 19 height 19
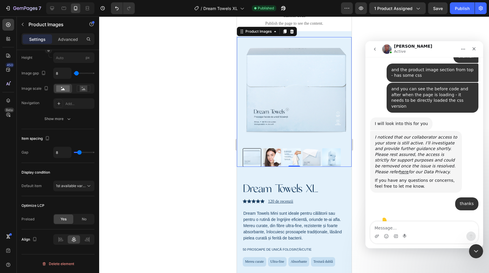
scroll to position [384, 0]
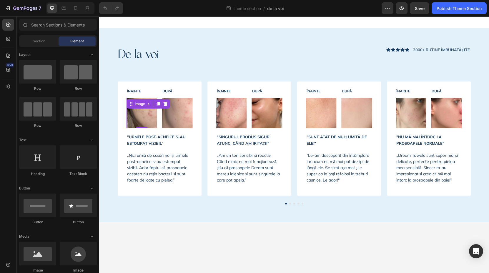
click at [152, 117] on img at bounding box center [142, 113] width 31 height 31
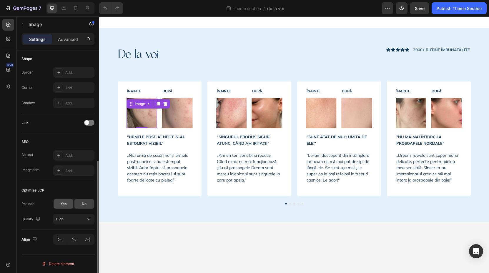
click at [63, 204] on span "Yes" at bounding box center [64, 203] width 6 height 5
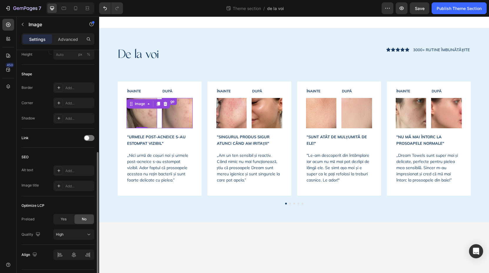
click at [178, 117] on img at bounding box center [177, 113] width 31 height 31
click at [64, 220] on span "Yes" at bounding box center [64, 219] width 6 height 5
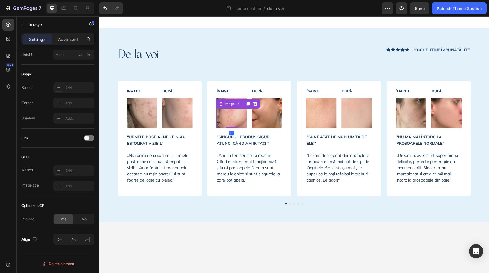
click at [236, 109] on img at bounding box center [231, 113] width 31 height 31
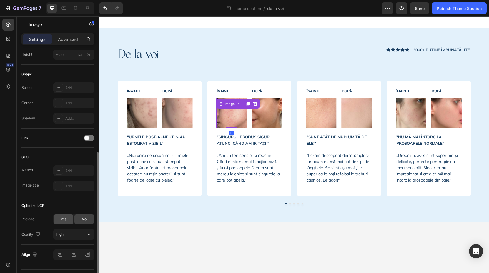
click at [63, 221] on span "Yes" at bounding box center [64, 219] width 6 height 5
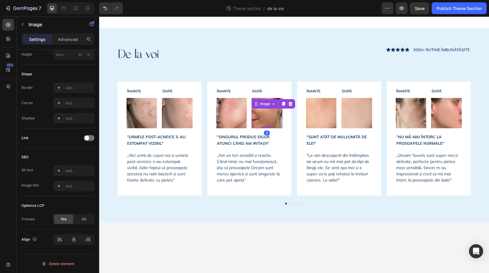
click at [265, 121] on img at bounding box center [267, 113] width 31 height 31
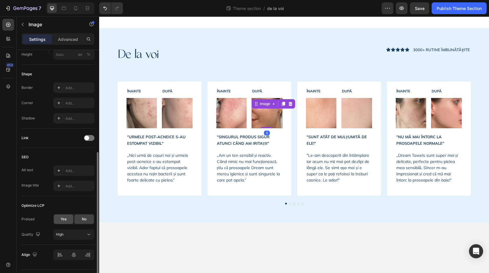
click at [64, 220] on span "Yes" at bounding box center [64, 219] width 6 height 5
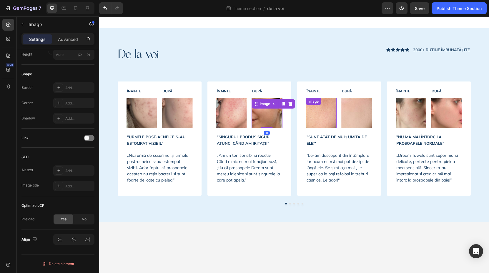
click at [320, 115] on img at bounding box center [321, 113] width 31 height 31
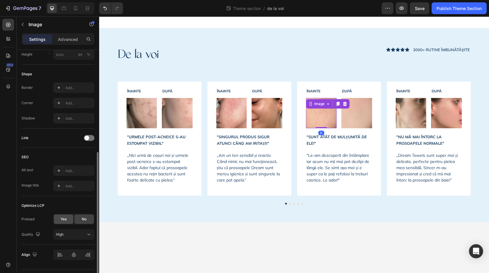
click at [60, 217] on div "Yes" at bounding box center [63, 219] width 19 height 9
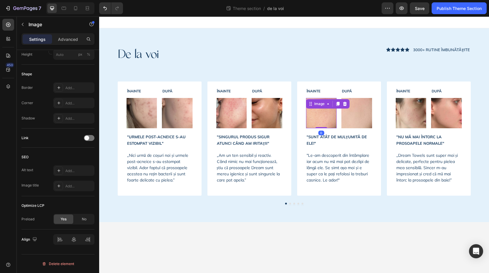
click at [352, 115] on img at bounding box center [356, 113] width 31 height 31
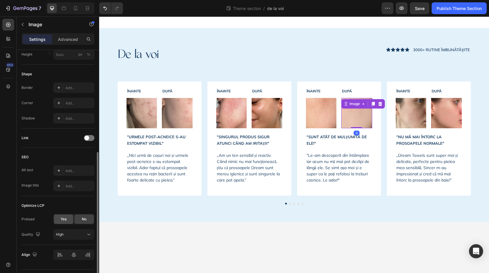
click at [62, 219] on span "Yes" at bounding box center [64, 219] width 6 height 5
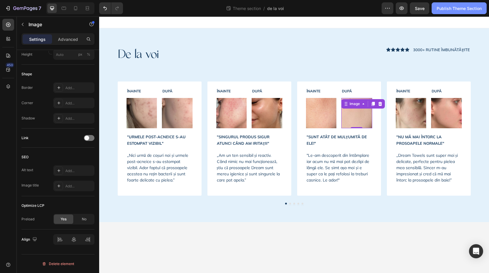
click at [453, 9] on div "Publish Theme Section" at bounding box center [459, 8] width 45 height 6
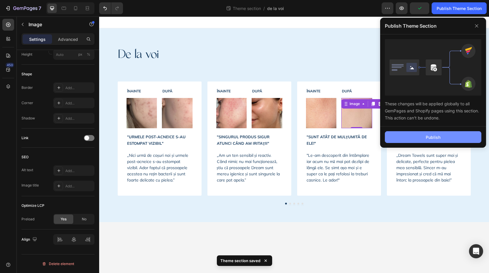
click at [443, 141] on button "Publish" at bounding box center [433, 137] width 97 height 12
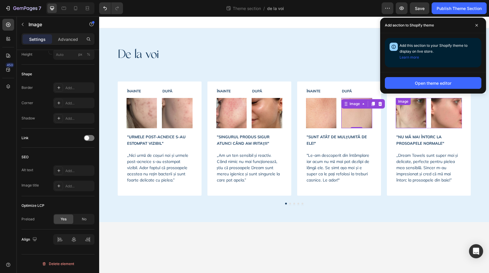
click at [418, 115] on img at bounding box center [411, 113] width 31 height 31
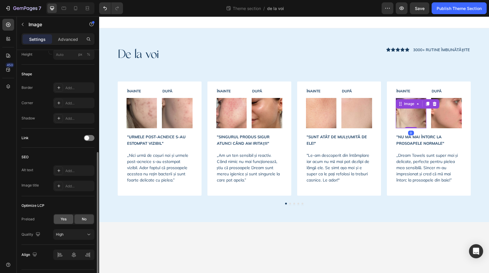
click at [60, 220] on div "Yes" at bounding box center [63, 219] width 19 height 9
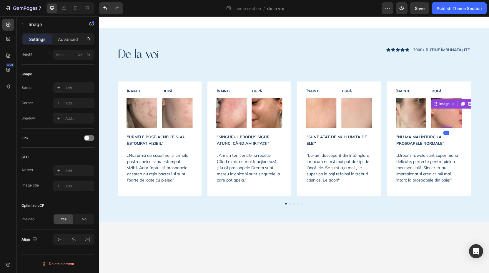
click at [438, 117] on img at bounding box center [446, 113] width 31 height 31
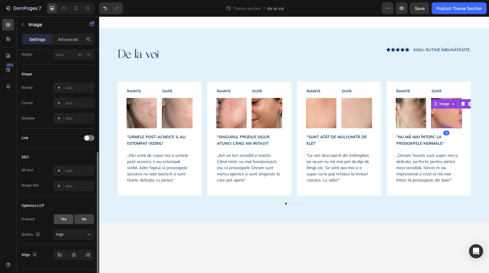
click at [61, 217] on span "Yes" at bounding box center [64, 219] width 6 height 5
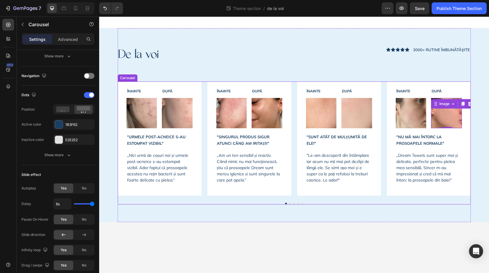
click at [384, 153] on div "ÎNAINTE Text Block DUPĂ Text Block Row Image Image Row "URMELE POST-ACNEICE S-A…" at bounding box center [294, 139] width 353 height 114
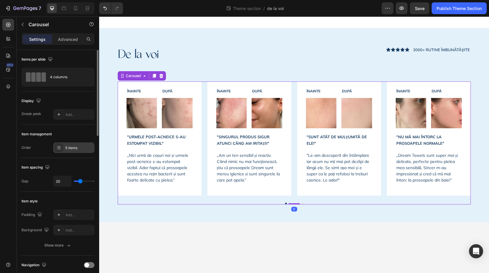
click at [68, 144] on div "5 items" at bounding box center [73, 147] width 41 height 11
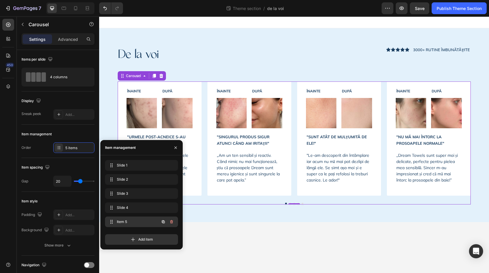
click at [124, 222] on span "Item 5" at bounding box center [133, 221] width 33 height 5
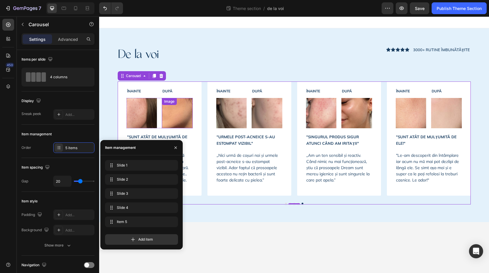
click at [182, 104] on div "Image" at bounding box center [177, 113] width 31 height 31
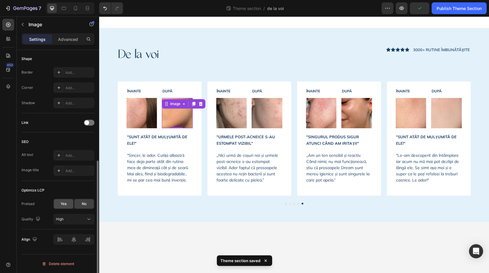
click at [62, 206] on span "Yes" at bounding box center [64, 203] width 6 height 5
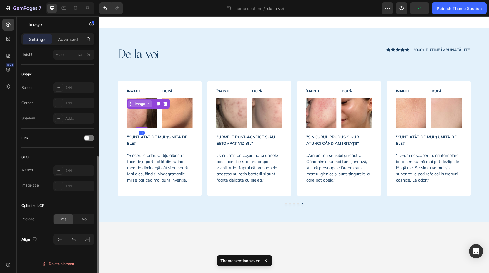
click at [137, 105] on div "Image 0" at bounding box center [142, 113] width 31 height 31
click at [58, 218] on div "Yes" at bounding box center [63, 219] width 19 height 9
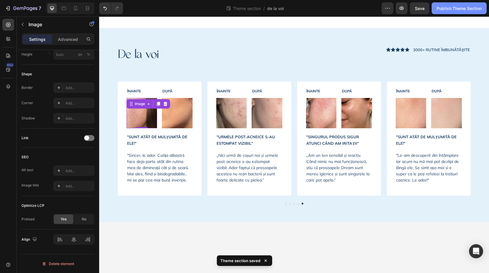
click at [454, 9] on div "Publish Theme Section" at bounding box center [459, 8] width 45 height 6
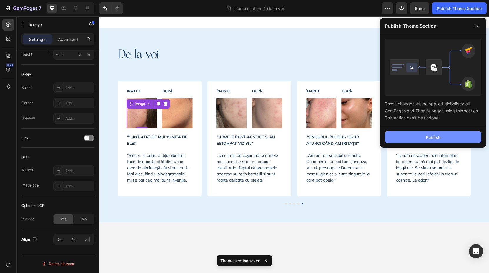
click at [429, 138] on div "Publish" at bounding box center [433, 137] width 15 height 6
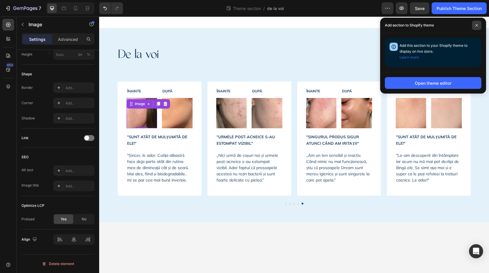
click at [475, 26] on span at bounding box center [476, 25] width 9 height 9
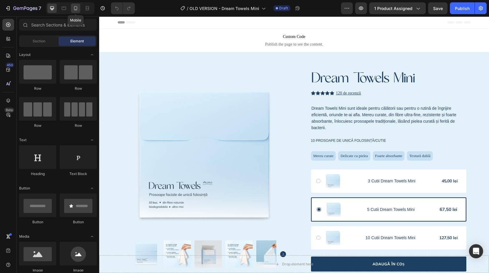
click at [72, 9] on div at bounding box center [75, 8] width 9 height 9
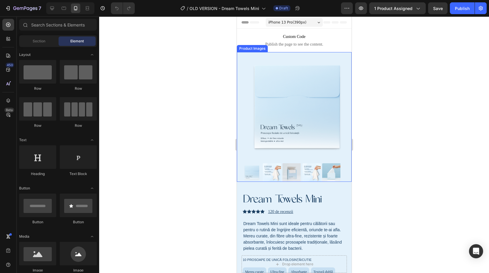
click at [340, 114] on img at bounding box center [296, 106] width 109 height 109
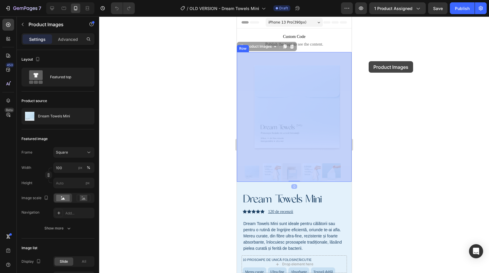
click at [369, 61] on div at bounding box center [294, 144] width 390 height 257
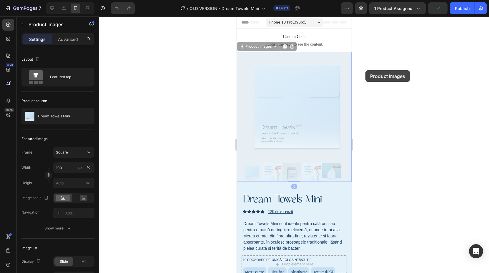
click at [368, 70] on div at bounding box center [294, 144] width 390 height 257
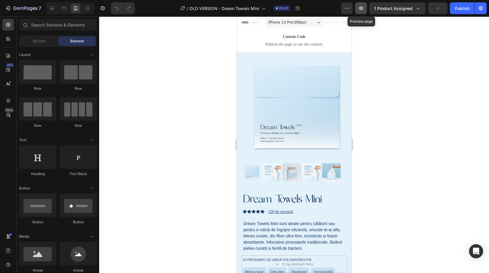
click at [359, 5] on button "button" at bounding box center [361, 8] width 12 height 12
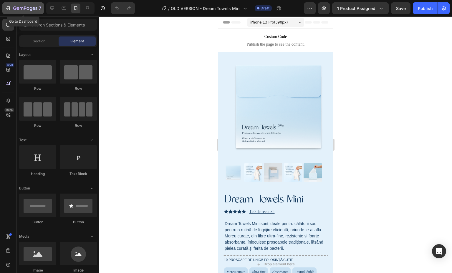
click at [9, 8] on icon "button" at bounding box center [7, 8] width 3 height 2
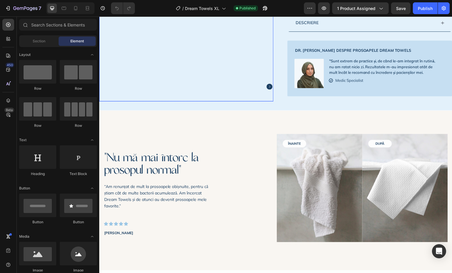
scroll to position [362, 0]
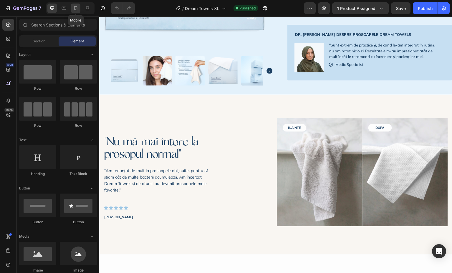
click at [73, 6] on icon at bounding box center [76, 8] width 6 height 6
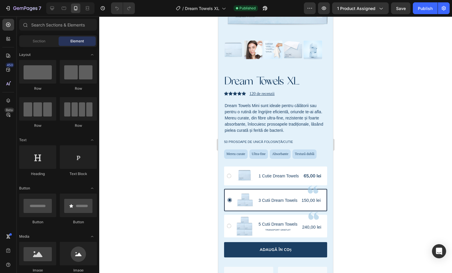
scroll to position [34, 0]
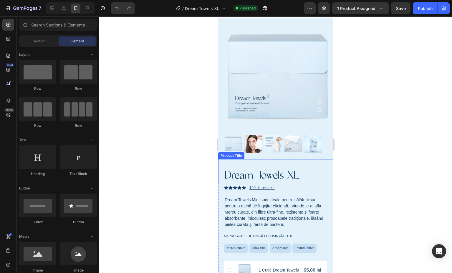
click at [272, 163] on div "Dream Towels XL Product Title" at bounding box center [275, 171] width 115 height 25
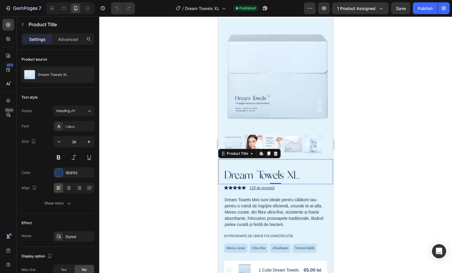
click at [77, 34] on div "Settings Advanced" at bounding box center [57, 39] width 73 height 12
click at [67, 43] on div "Advanced" at bounding box center [67, 38] width 29 height 9
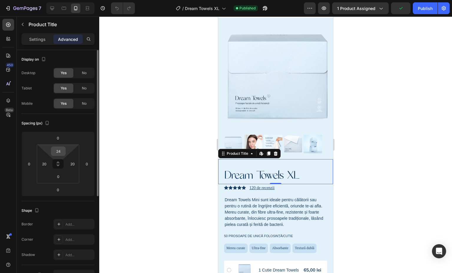
click at [63, 153] on input "24" at bounding box center [58, 151] width 12 height 9
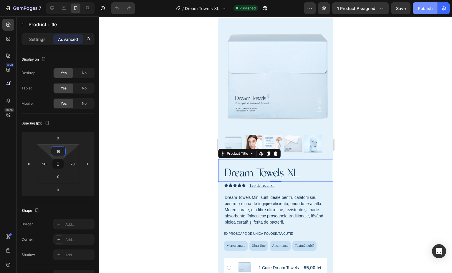
type input "16"
click at [424, 7] on div "Publish" at bounding box center [425, 8] width 15 height 6
